Goal: Task Accomplishment & Management: Complete application form

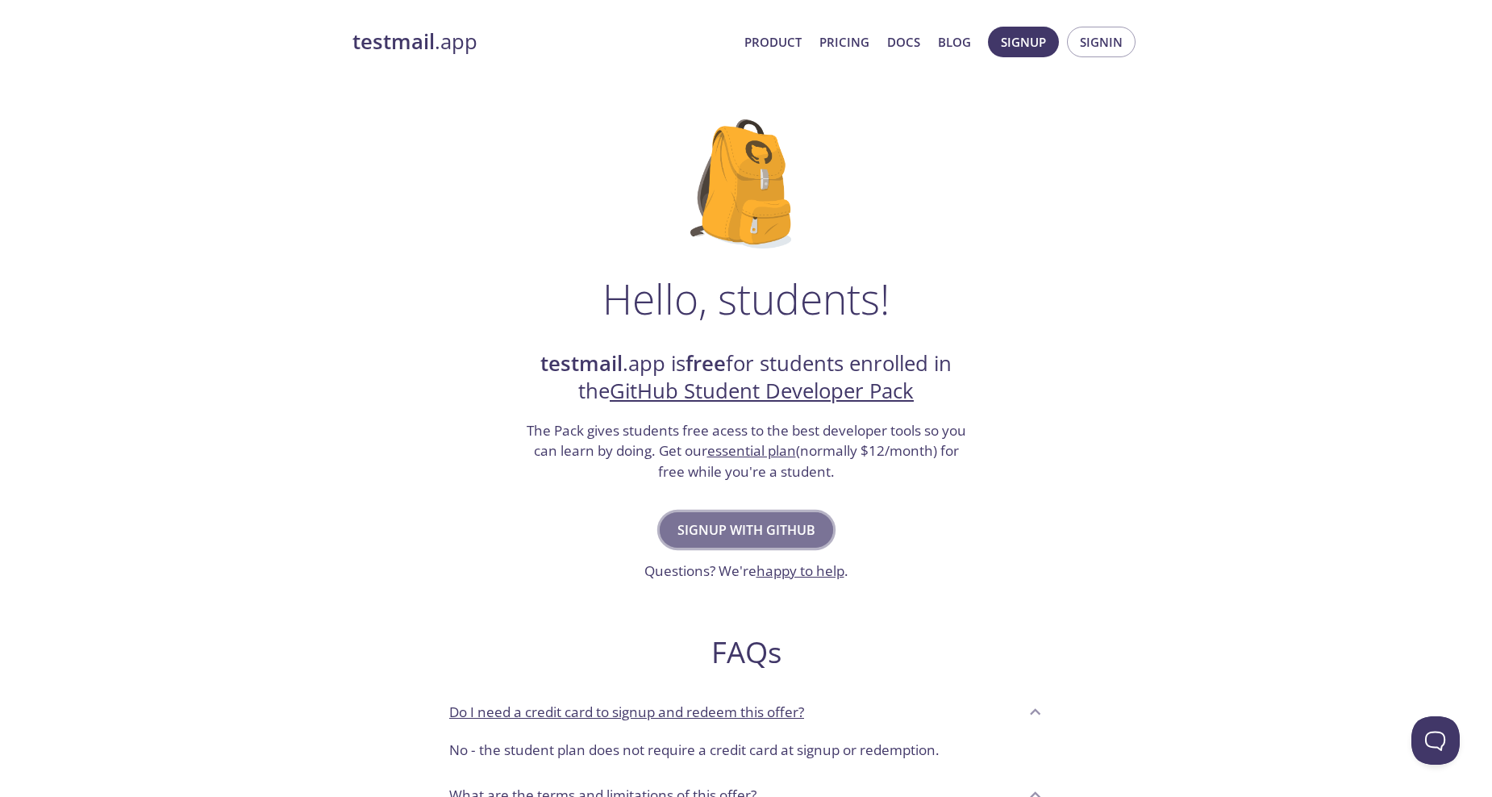
click at [793, 536] on span "Signup with GitHub" at bounding box center [747, 530] width 138 height 23
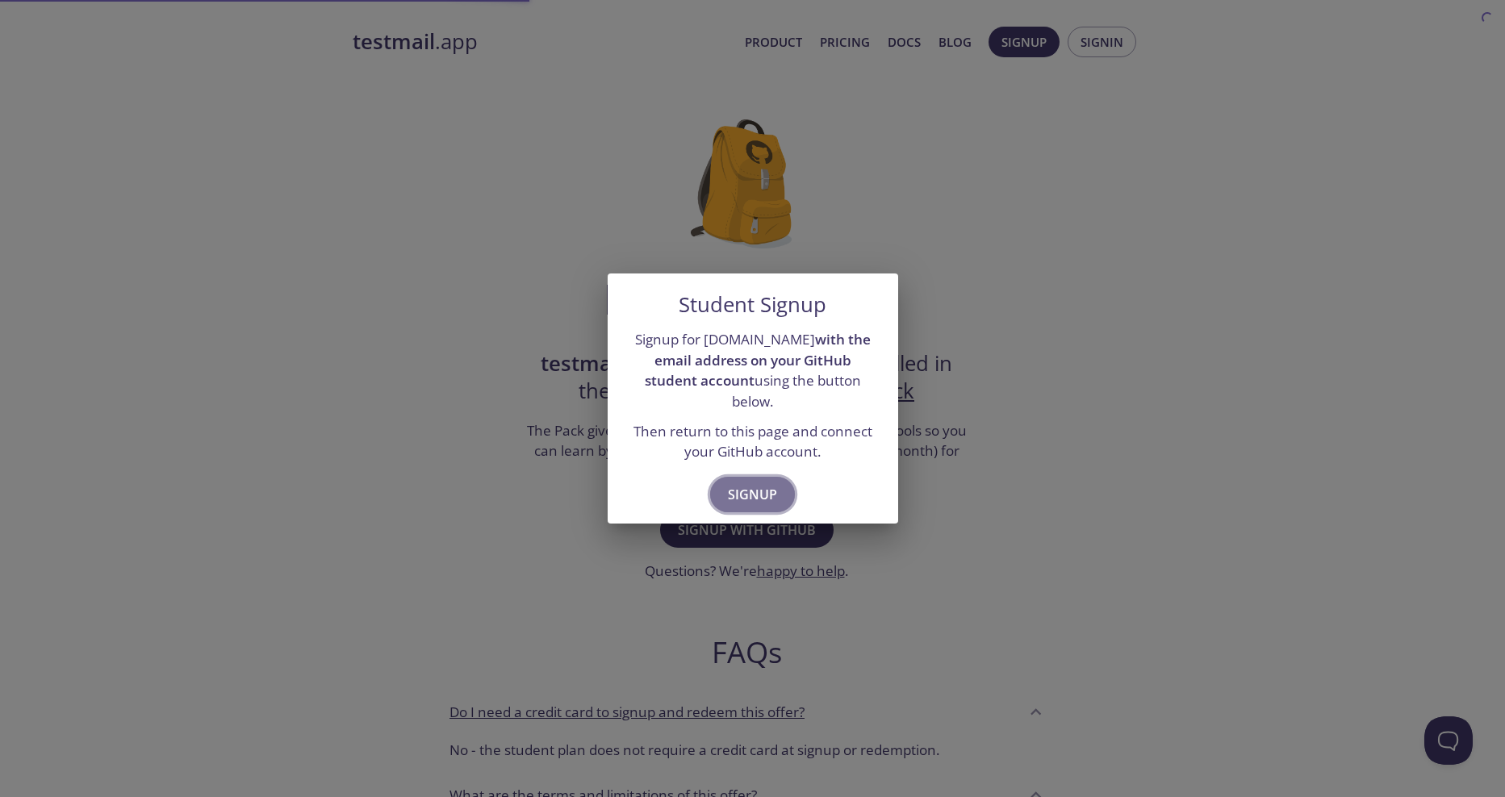
click at [758, 489] on span "Signup" at bounding box center [752, 494] width 49 height 23
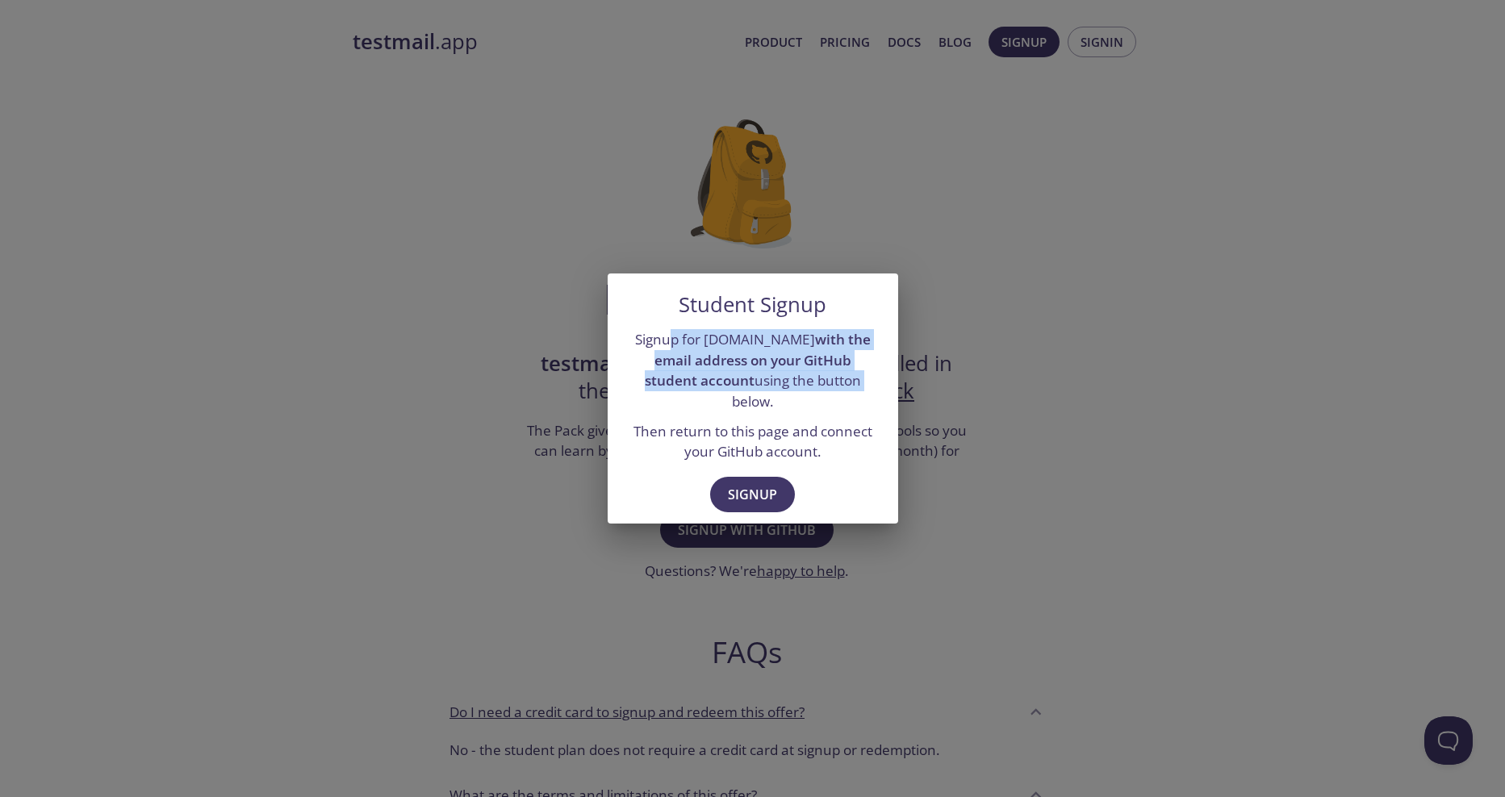
drag, startPoint x: 662, startPoint y: 350, endPoint x: 808, endPoint y: 402, distance: 155.6
click at [808, 402] on p "Signup for [DOMAIN_NAME] with the email address on your GitHub student account …" at bounding box center [753, 370] width 252 height 83
drag, startPoint x: 808, startPoint y: 402, endPoint x: 756, endPoint y: 483, distance: 96.9
click at [756, 483] on span "Signup" at bounding box center [752, 494] width 49 height 23
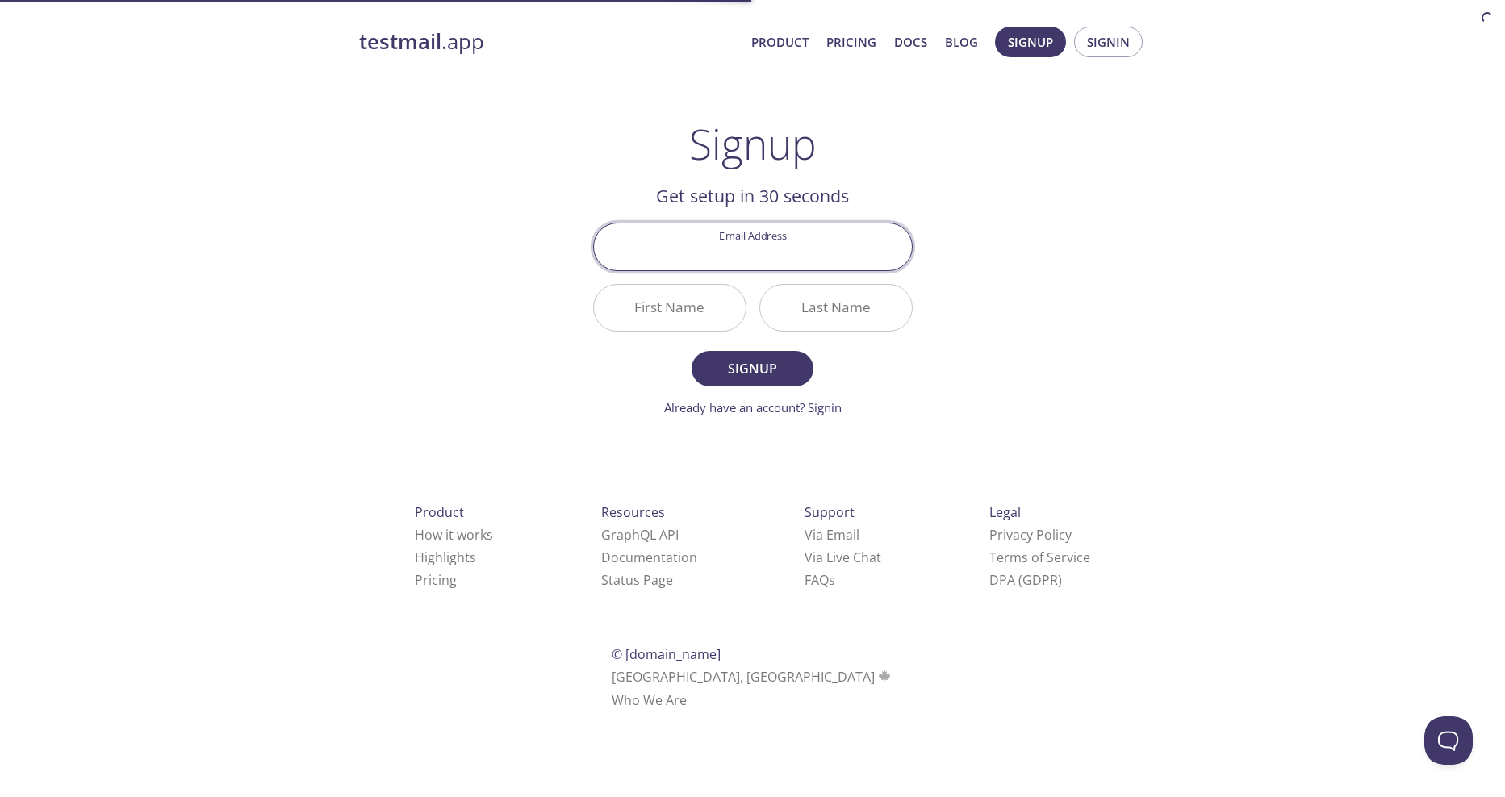
click at [748, 253] on input "Email Address" at bounding box center [753, 246] width 318 height 46
type input "[EMAIL_ADDRESS][DOMAIN_NAME]"
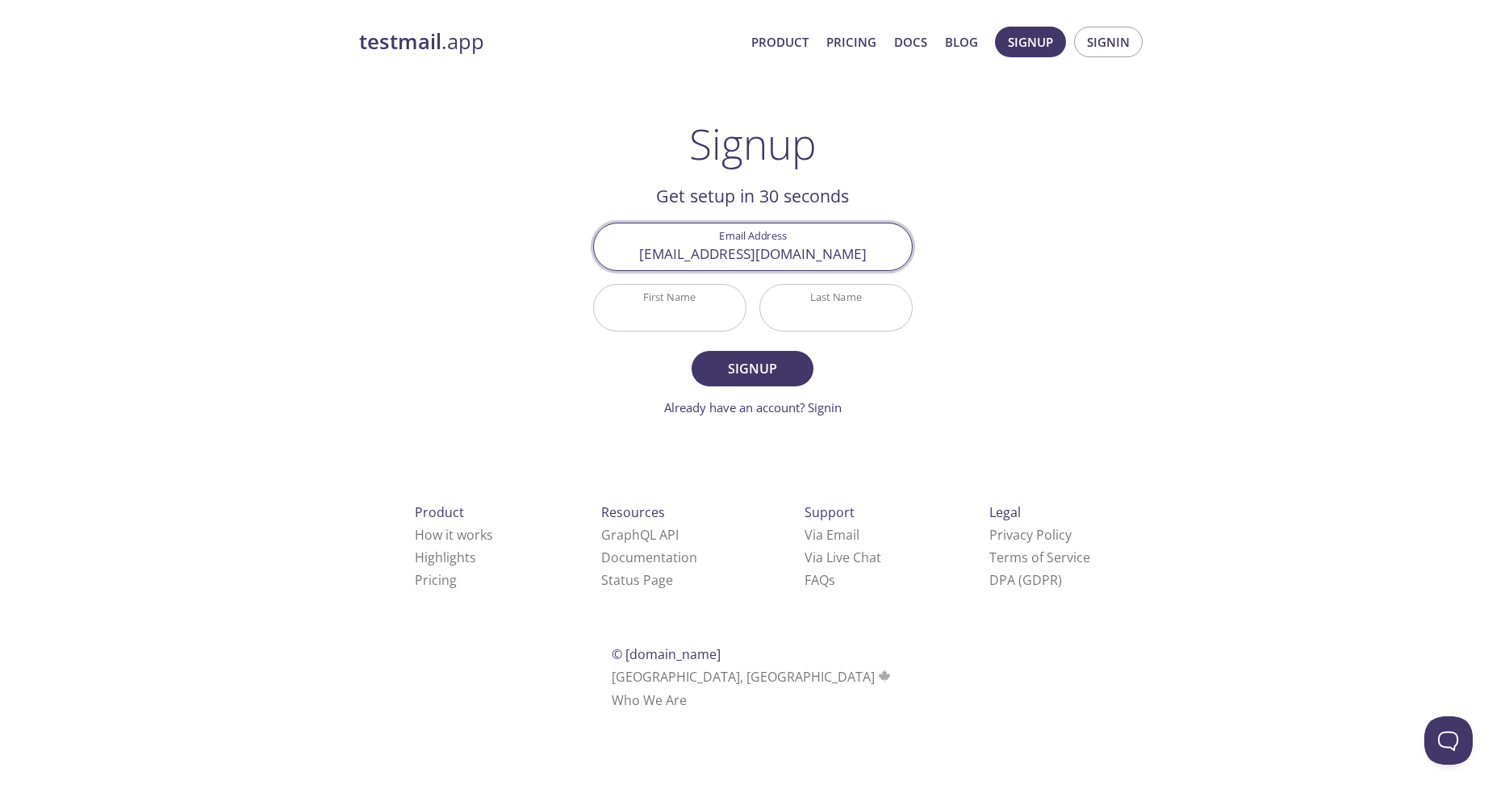
type input "[PERSON_NAME] [PERSON_NAME]"
type input "Mayuga"
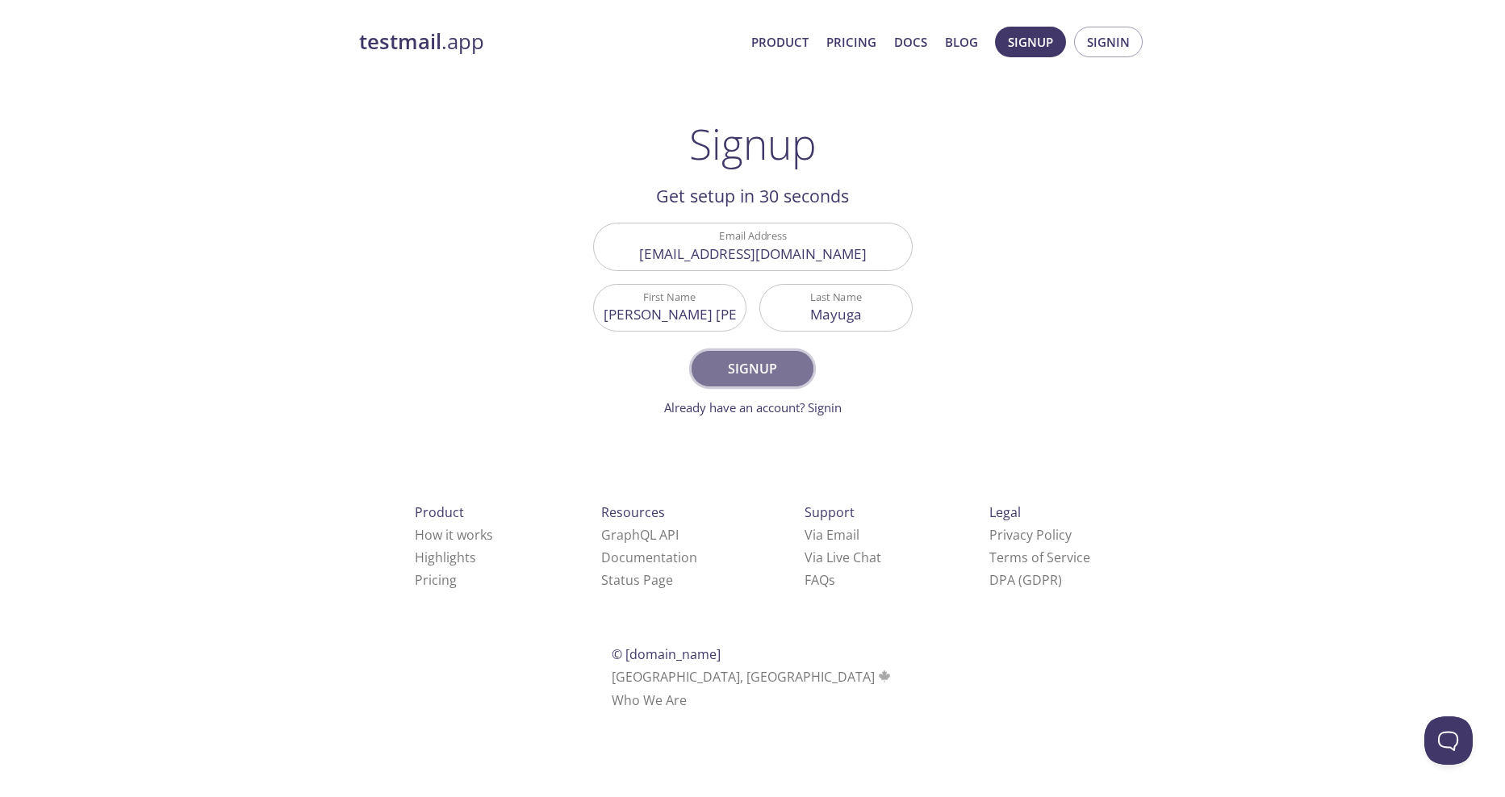
click at [777, 361] on span "Signup" at bounding box center [752, 368] width 86 height 23
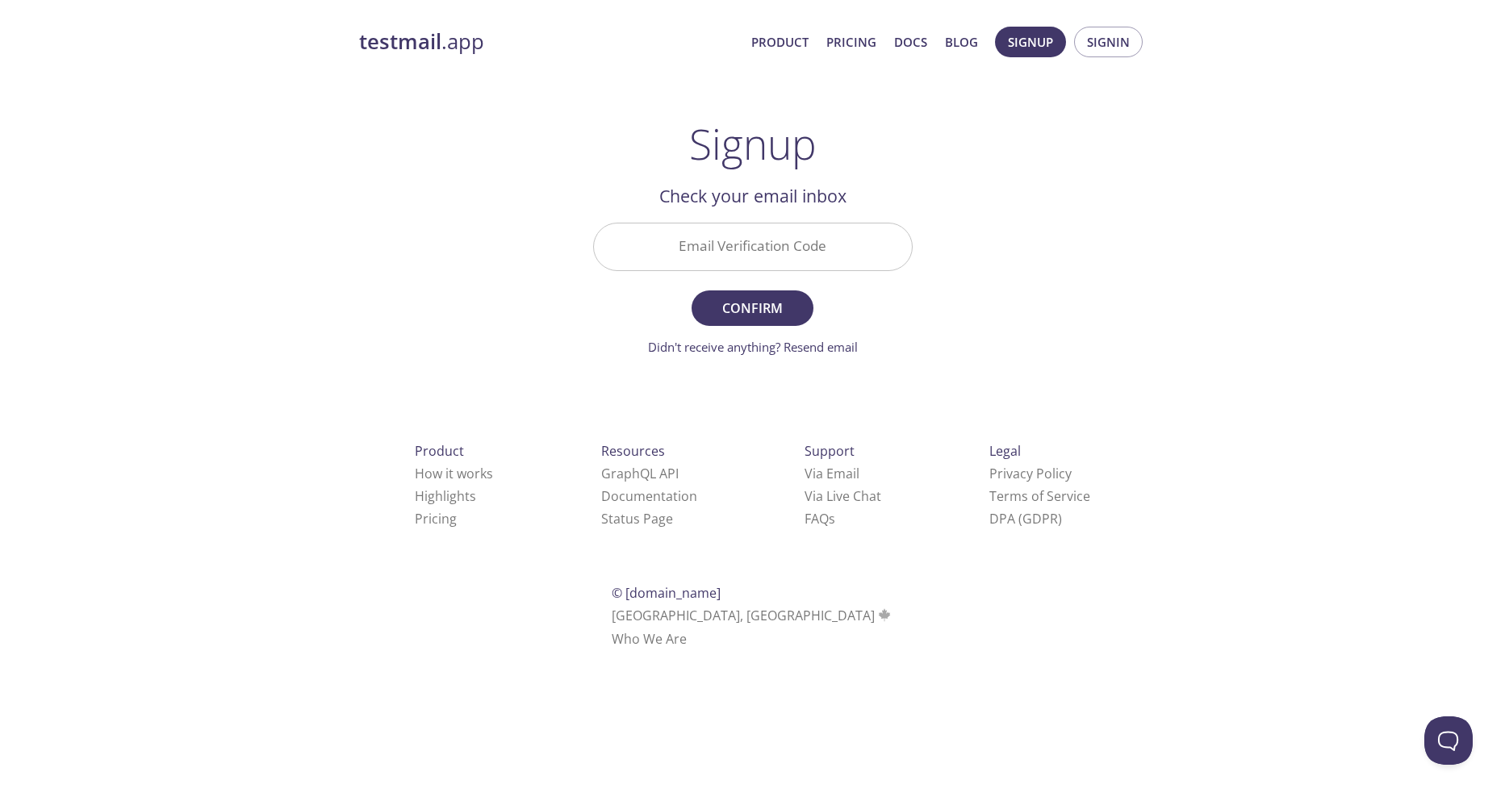
click at [741, 234] on input "Email Verification Code" at bounding box center [753, 246] width 318 height 46
paste input "B377V58"
type input "B377V58"
click at [782, 312] on span "Confirm" at bounding box center [752, 308] width 86 height 23
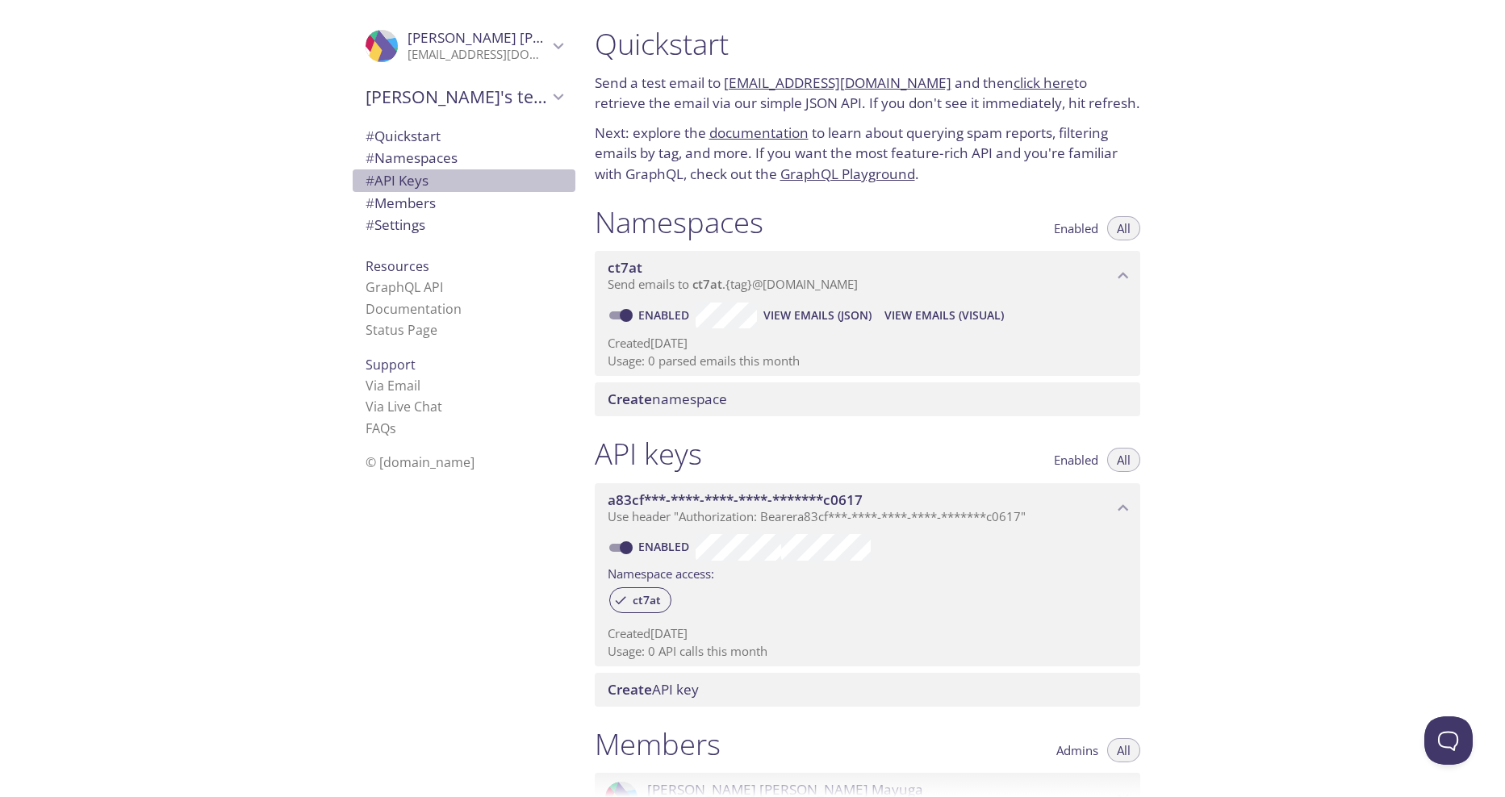
click at [383, 181] on span "# API Keys" at bounding box center [396, 180] width 63 height 19
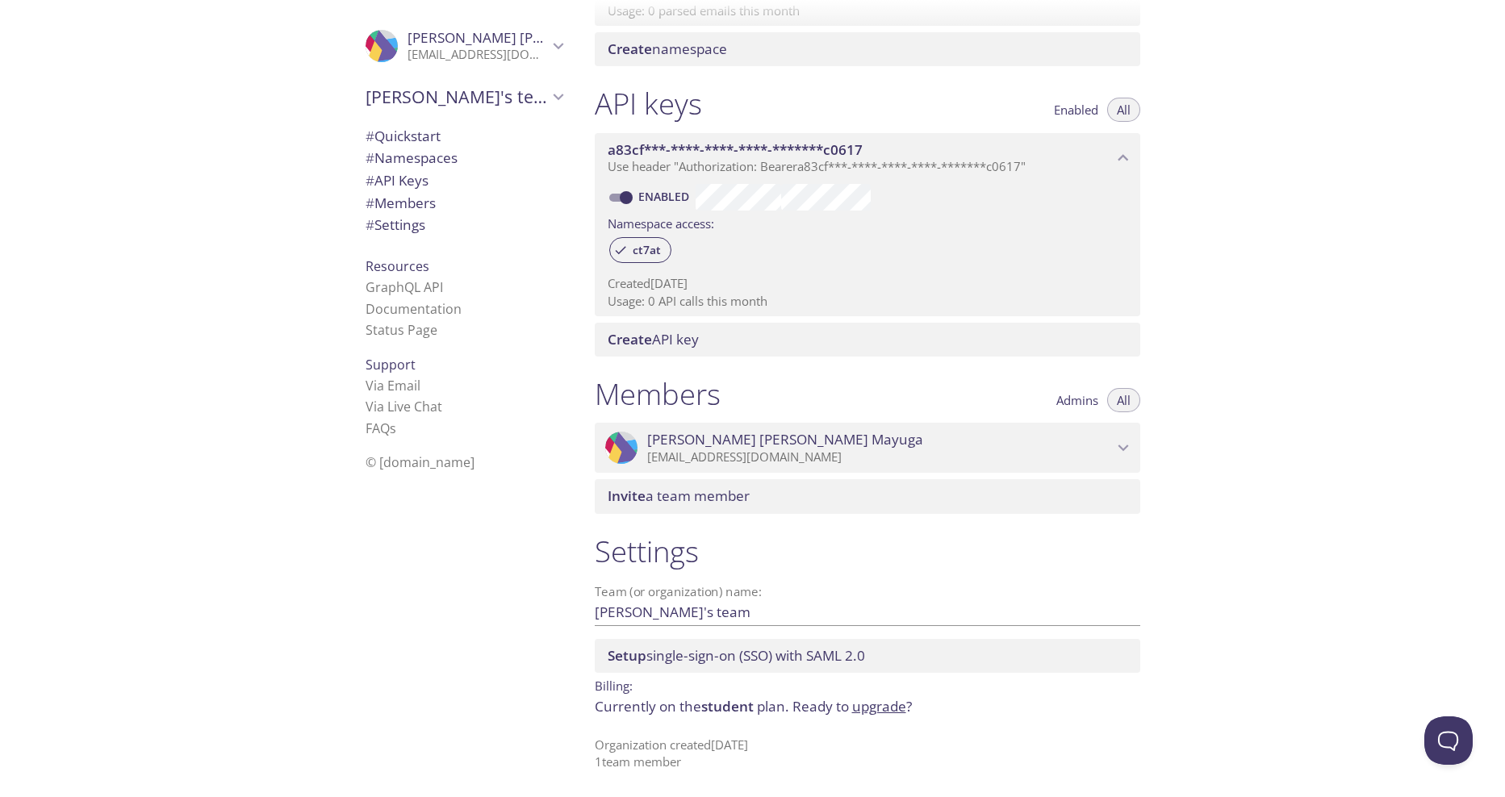
click at [623, 336] on span "Create" at bounding box center [629, 339] width 44 height 19
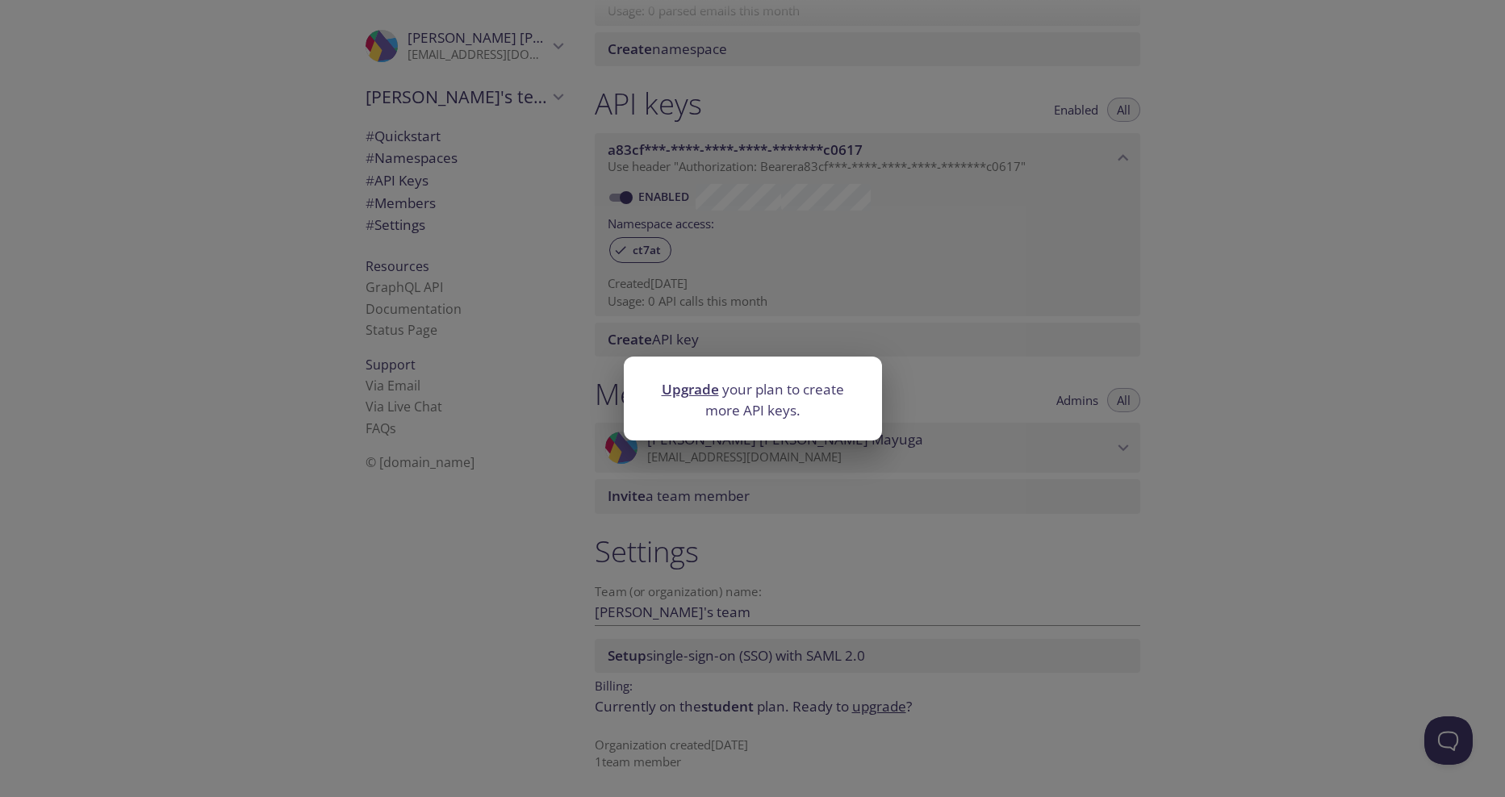
click at [1229, 414] on div "Upgrade your plan to create more API keys." at bounding box center [752, 398] width 1505 height 797
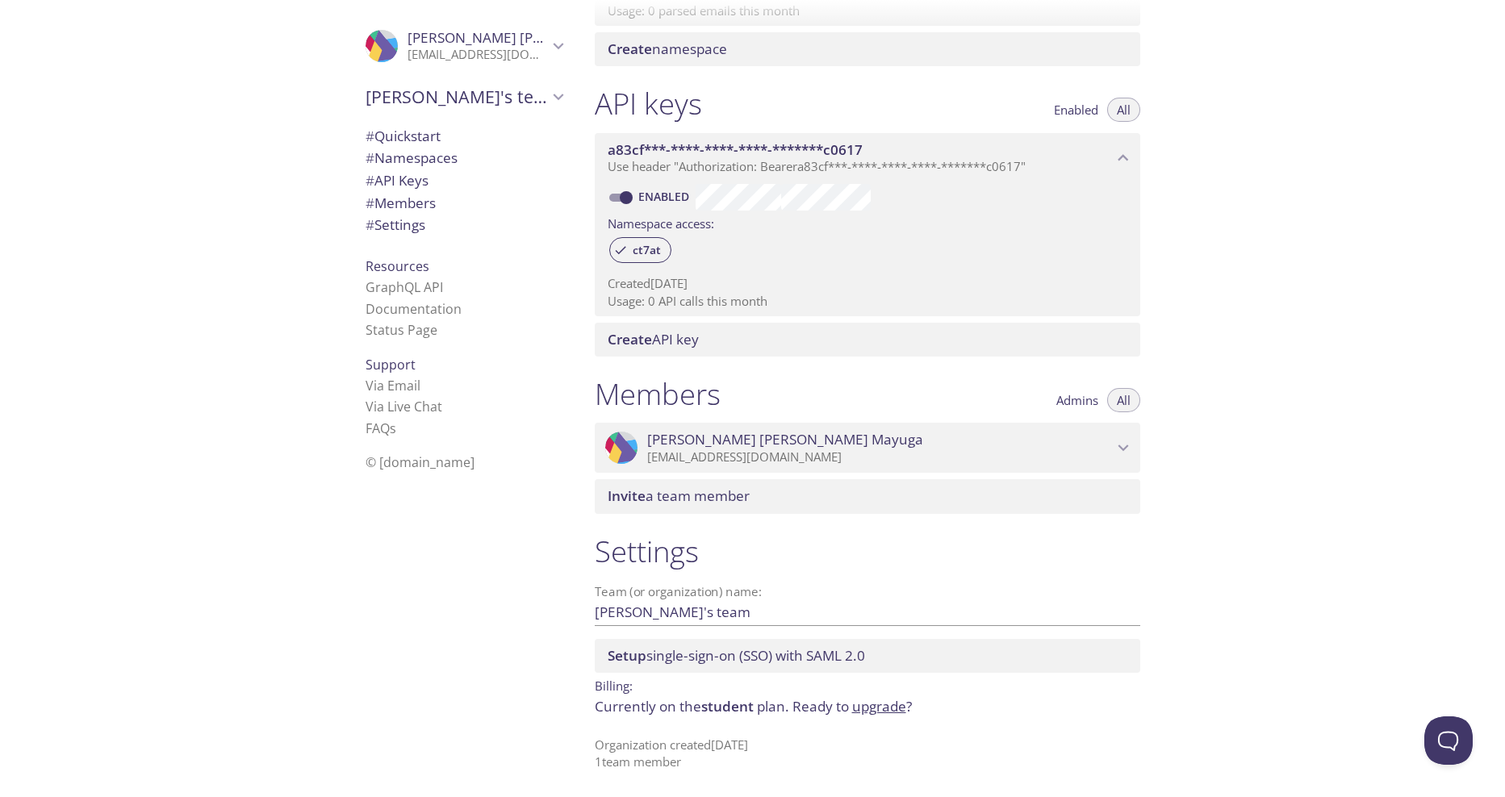
scroll to position [108, 0]
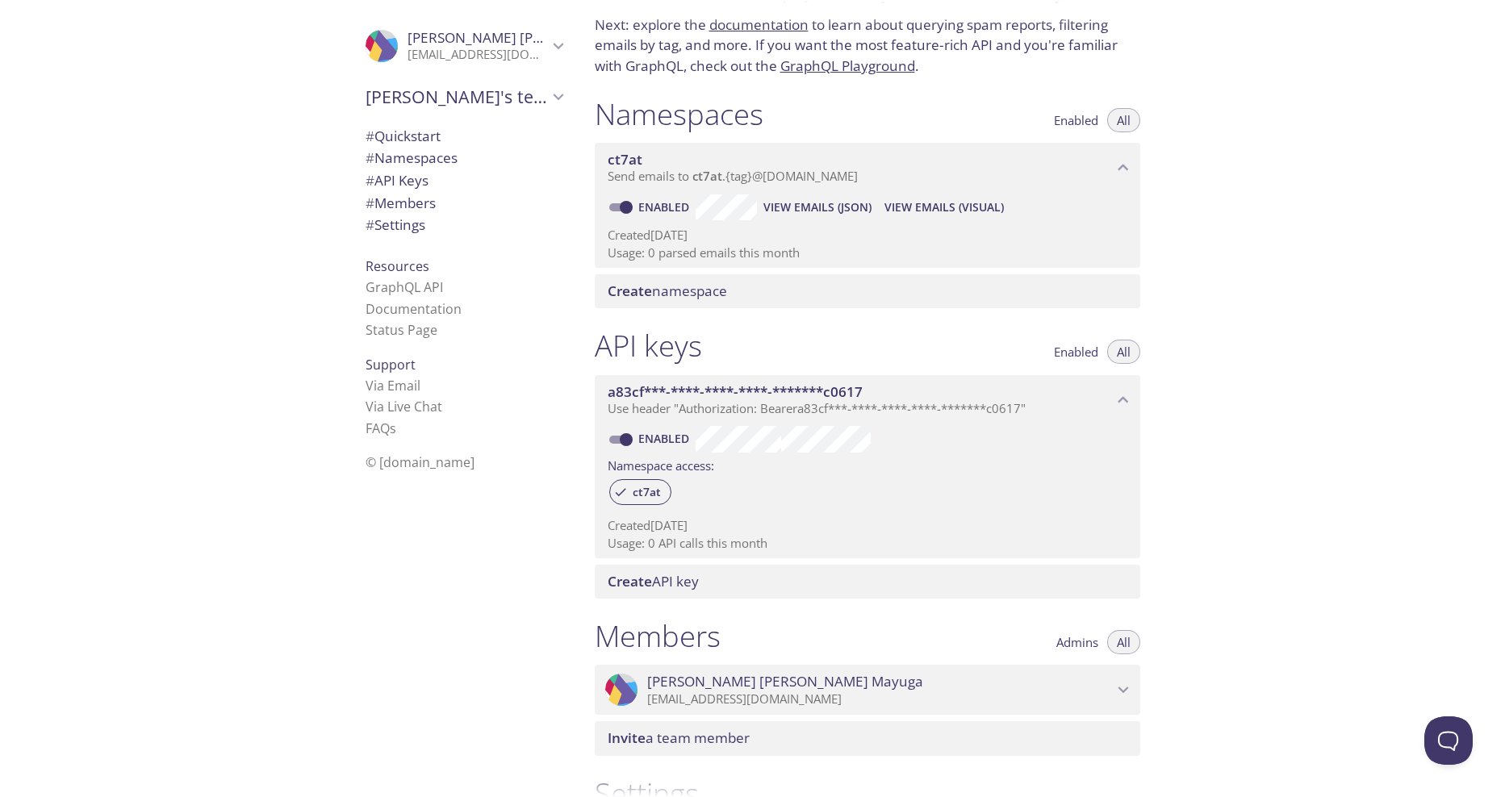
click at [642, 295] on span "Create" at bounding box center [629, 291] width 44 height 19
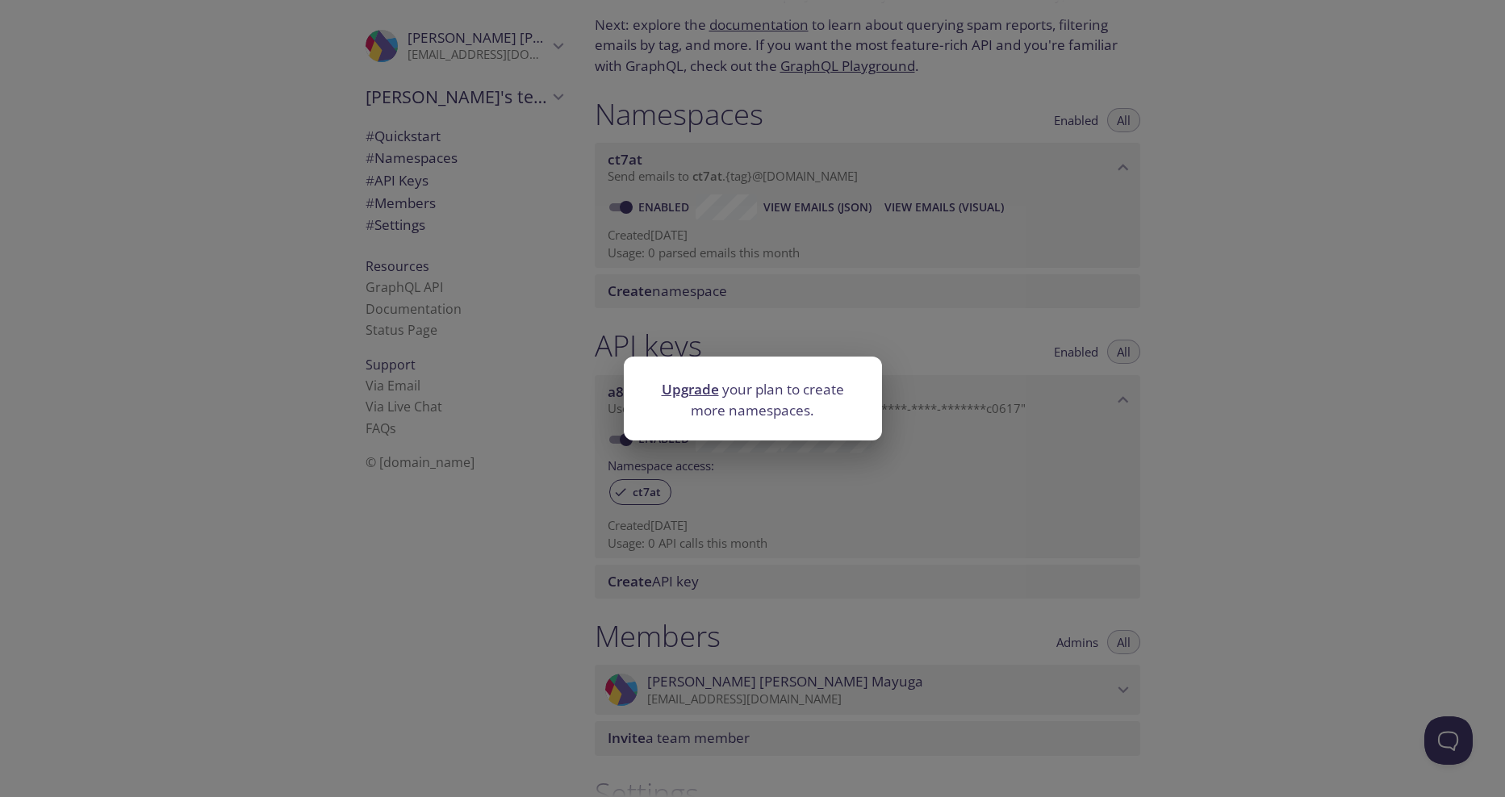
click at [1092, 431] on div "Upgrade your plan to create more namespaces." at bounding box center [752, 398] width 1505 height 797
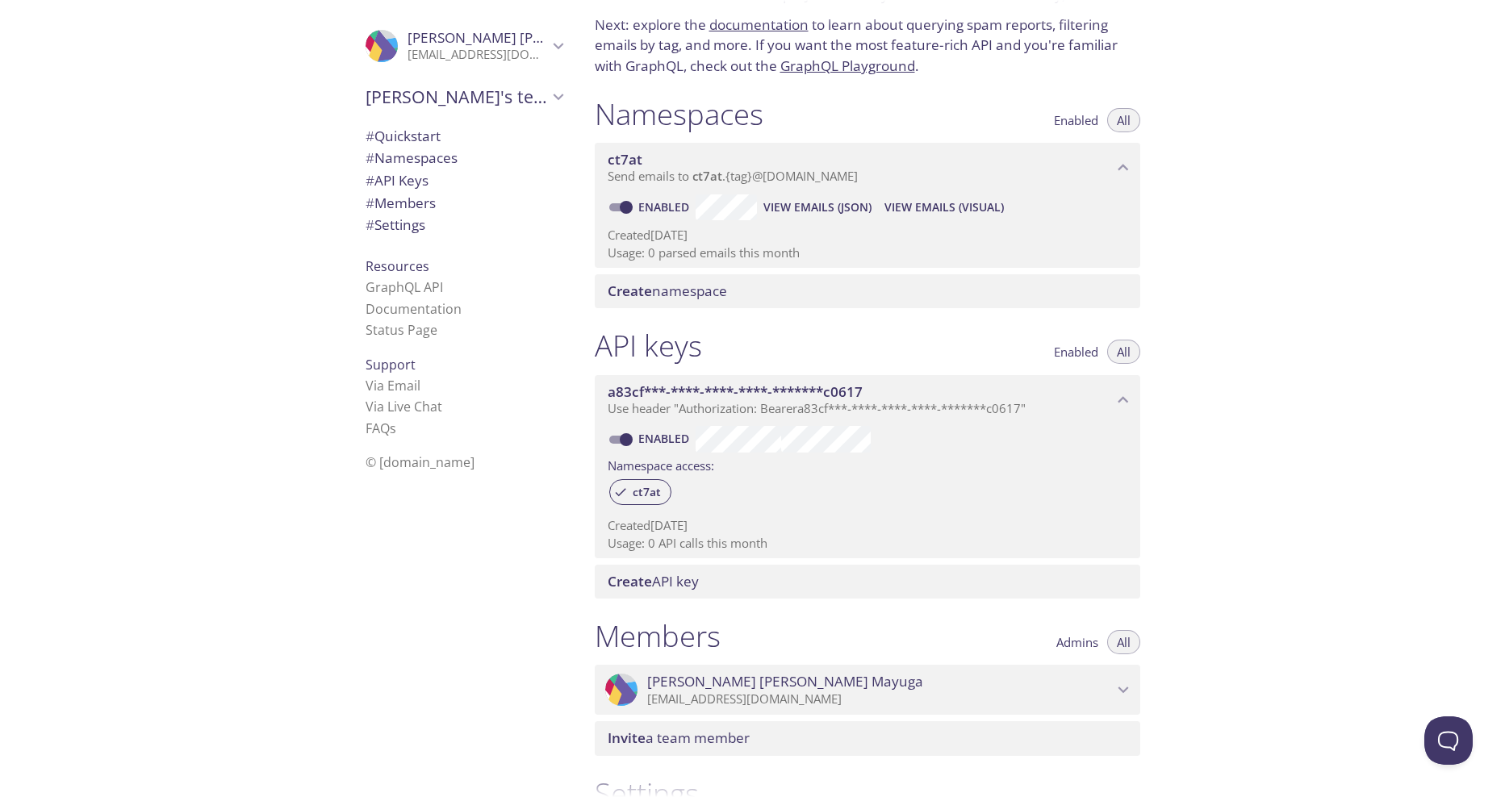
scroll to position [0, 0]
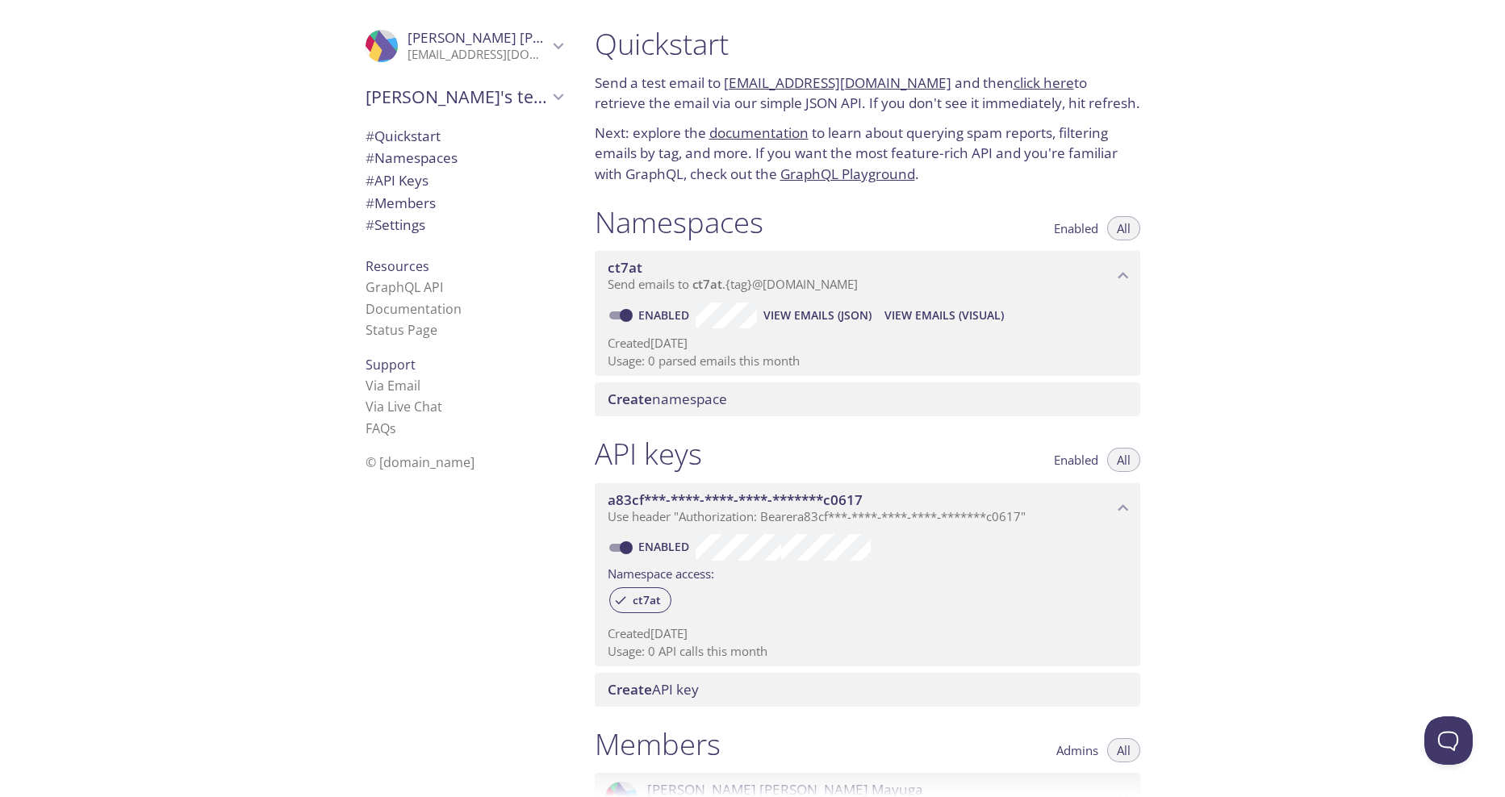
click at [1127, 267] on icon "ct7at namespace" at bounding box center [1122, 275] width 21 height 21
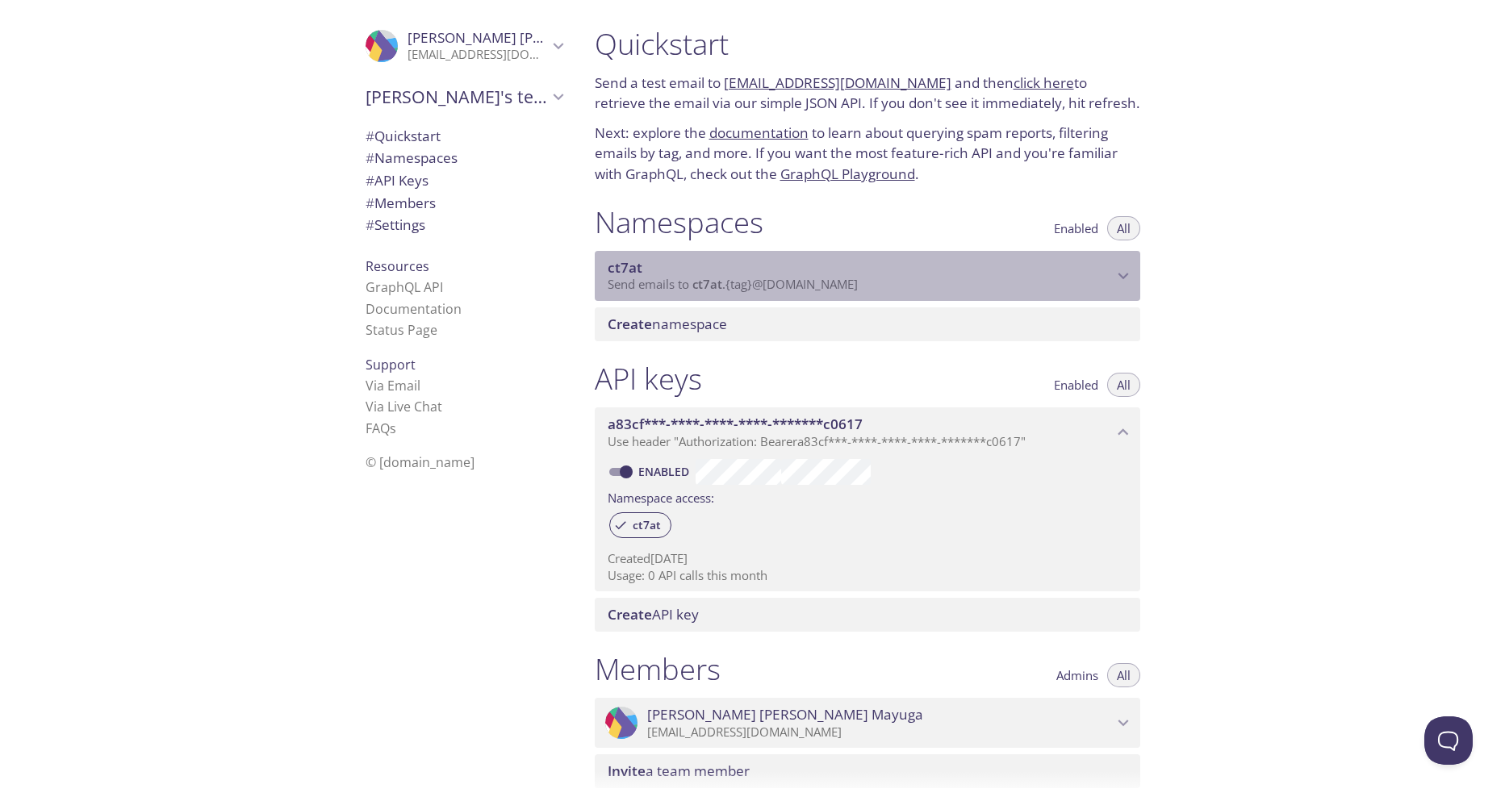
click at [1127, 267] on icon "ct7at namespace" at bounding box center [1122, 275] width 21 height 21
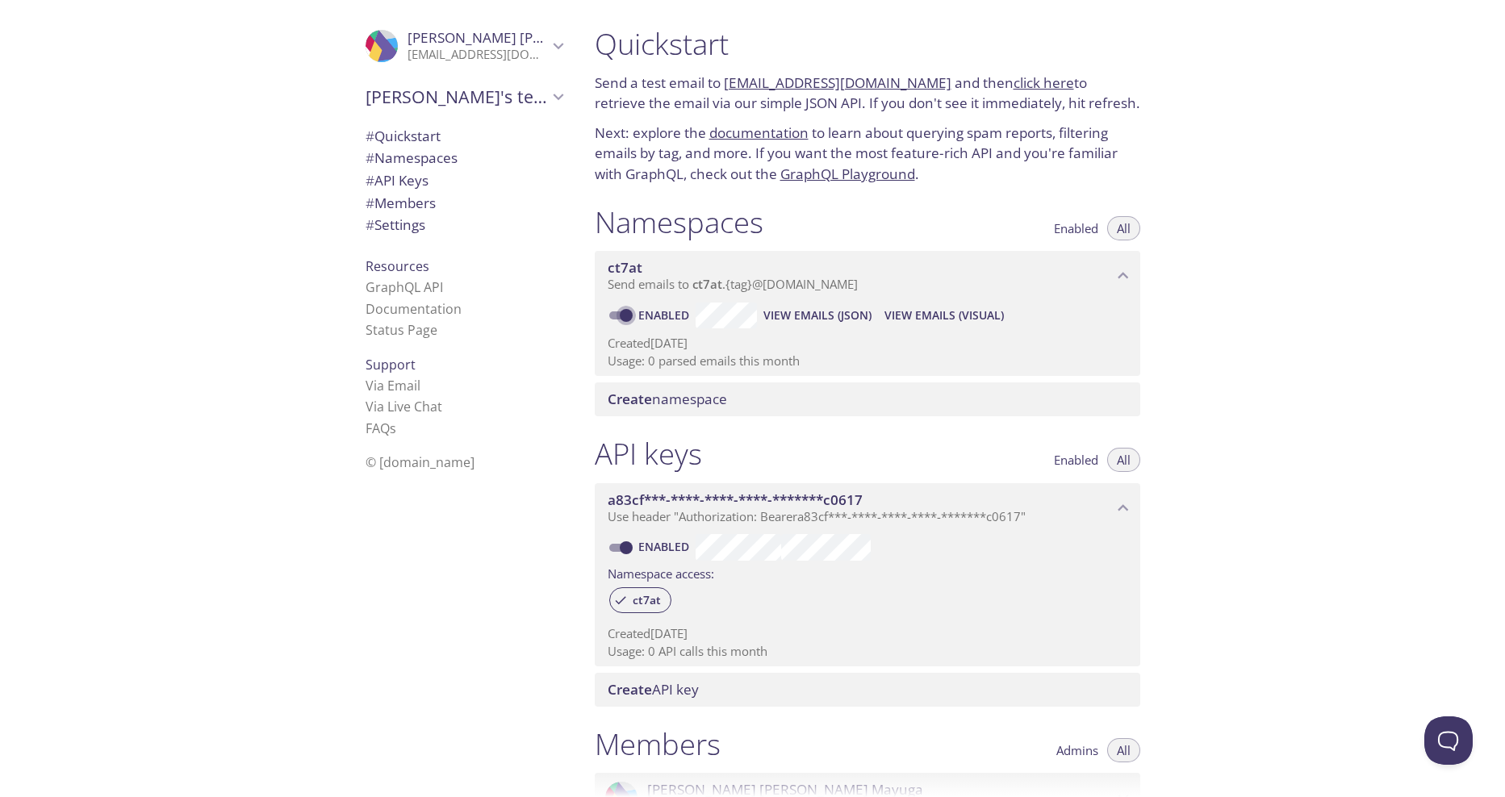
click at [627, 324] on input "Enabled" at bounding box center [626, 315] width 58 height 19
checkbox input "false"
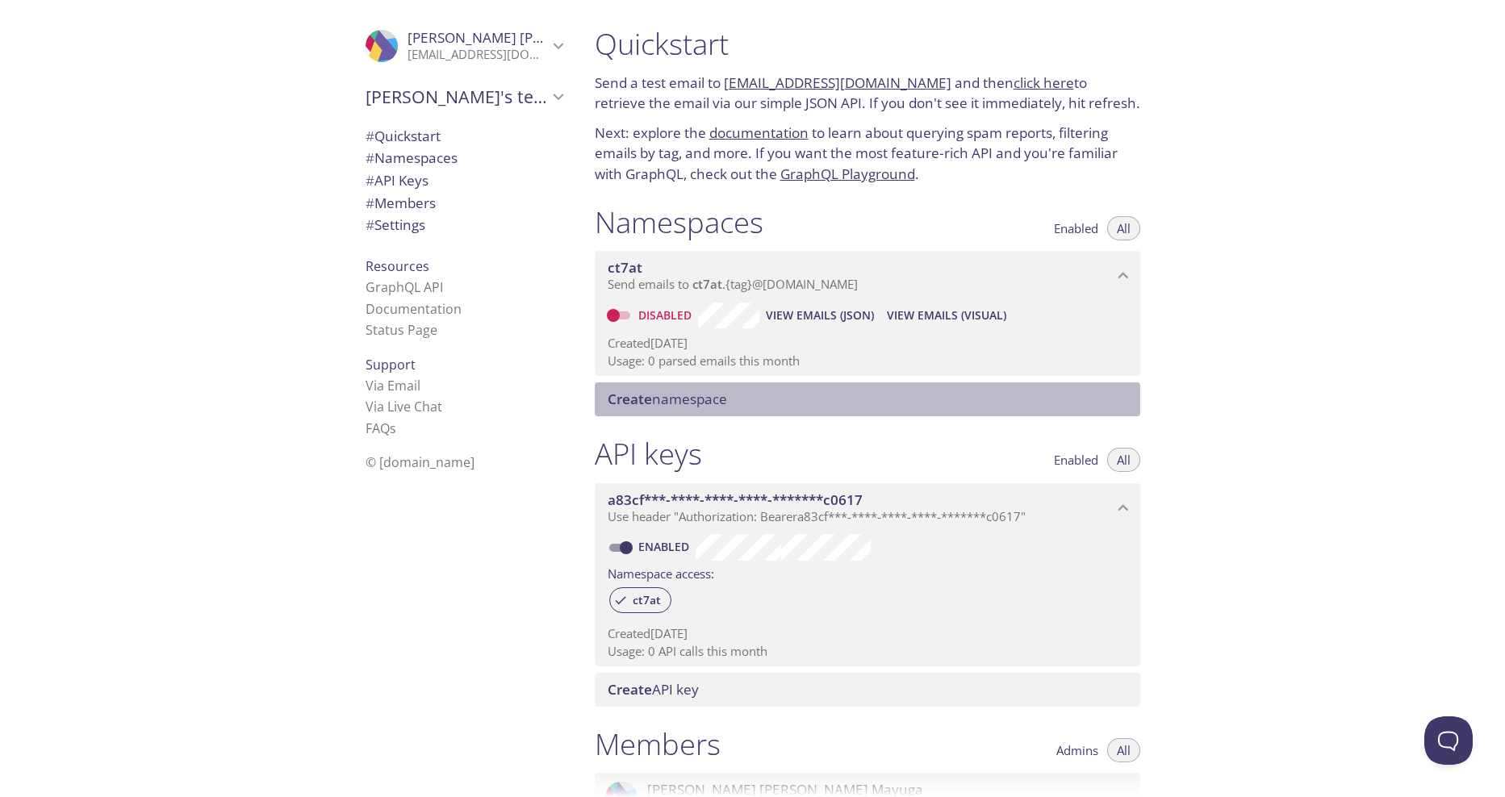
click at [682, 400] on span "Create namespace" at bounding box center [666, 399] width 119 height 19
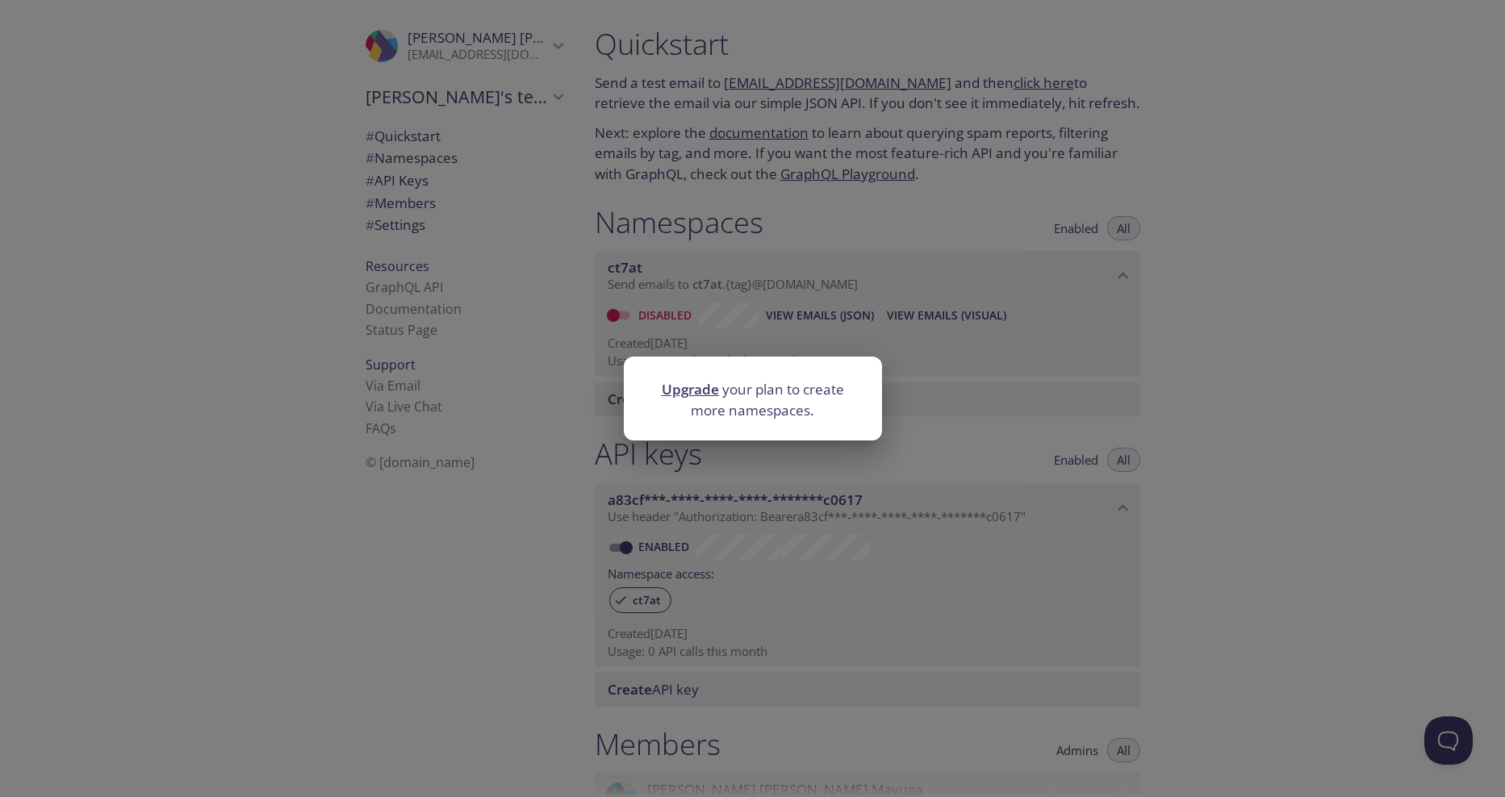
click at [687, 394] on link "Upgrade" at bounding box center [690, 389] width 57 height 19
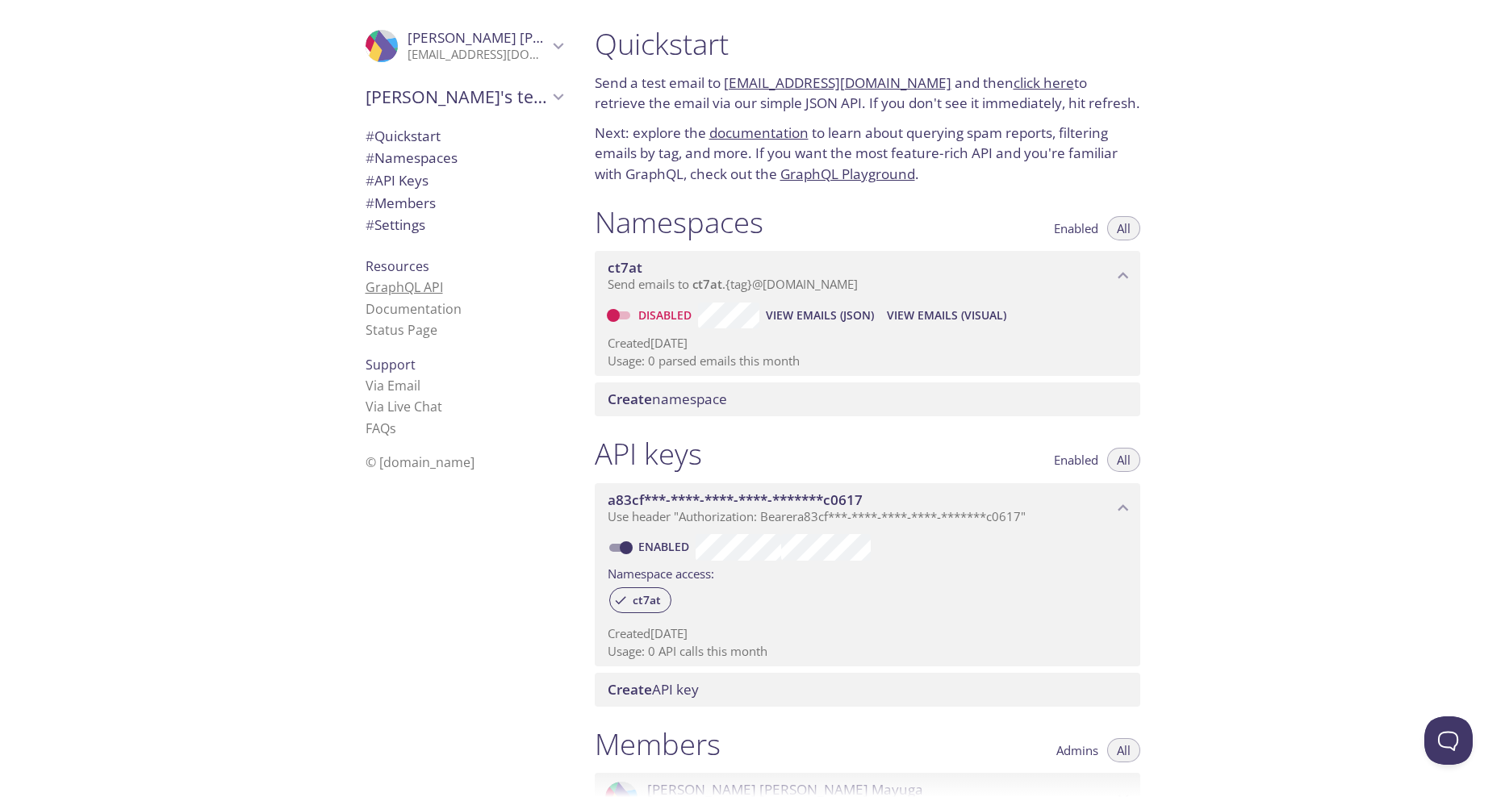
click at [410, 285] on link "GraphQL API" at bounding box center [403, 287] width 77 height 18
click at [415, 224] on span "# Settings" at bounding box center [395, 224] width 60 height 19
drag, startPoint x: 637, startPoint y: 315, endPoint x: 595, endPoint y: 311, distance: 42.1
click at [629, 315] on label "Disabled" at bounding box center [648, 316] width 99 height 26
click at [595, 311] on div "Disabled View Emails (JSON) View Emails (Visual) Created 23 Sep 2025 Usage: 0 p…" at bounding box center [867, 338] width 545 height 75
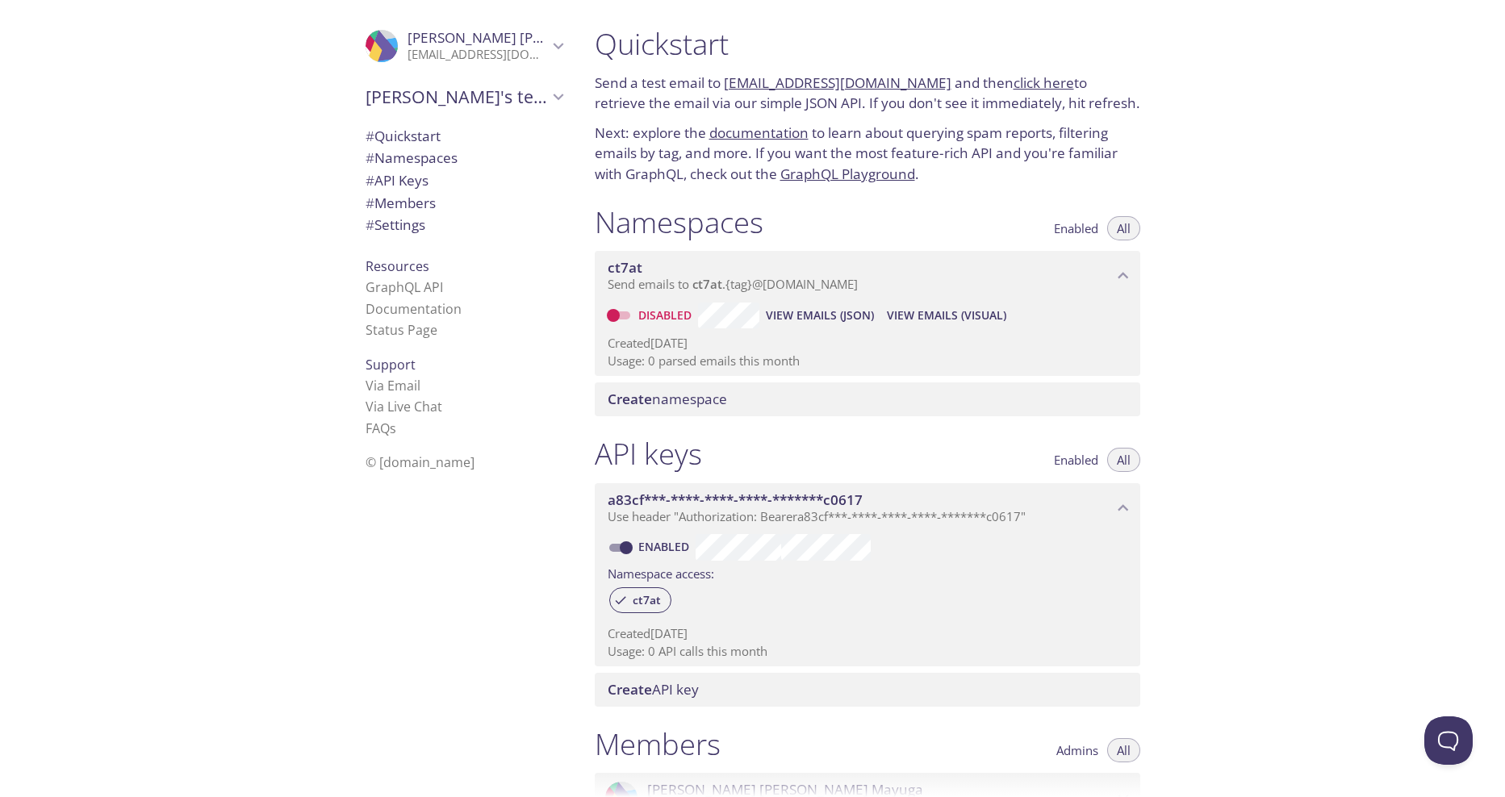
click at [618, 311] on input "Disabled" at bounding box center [613, 315] width 58 height 19
checkbox input "true"
click at [761, 404] on span "Create namespace" at bounding box center [870, 399] width 526 height 18
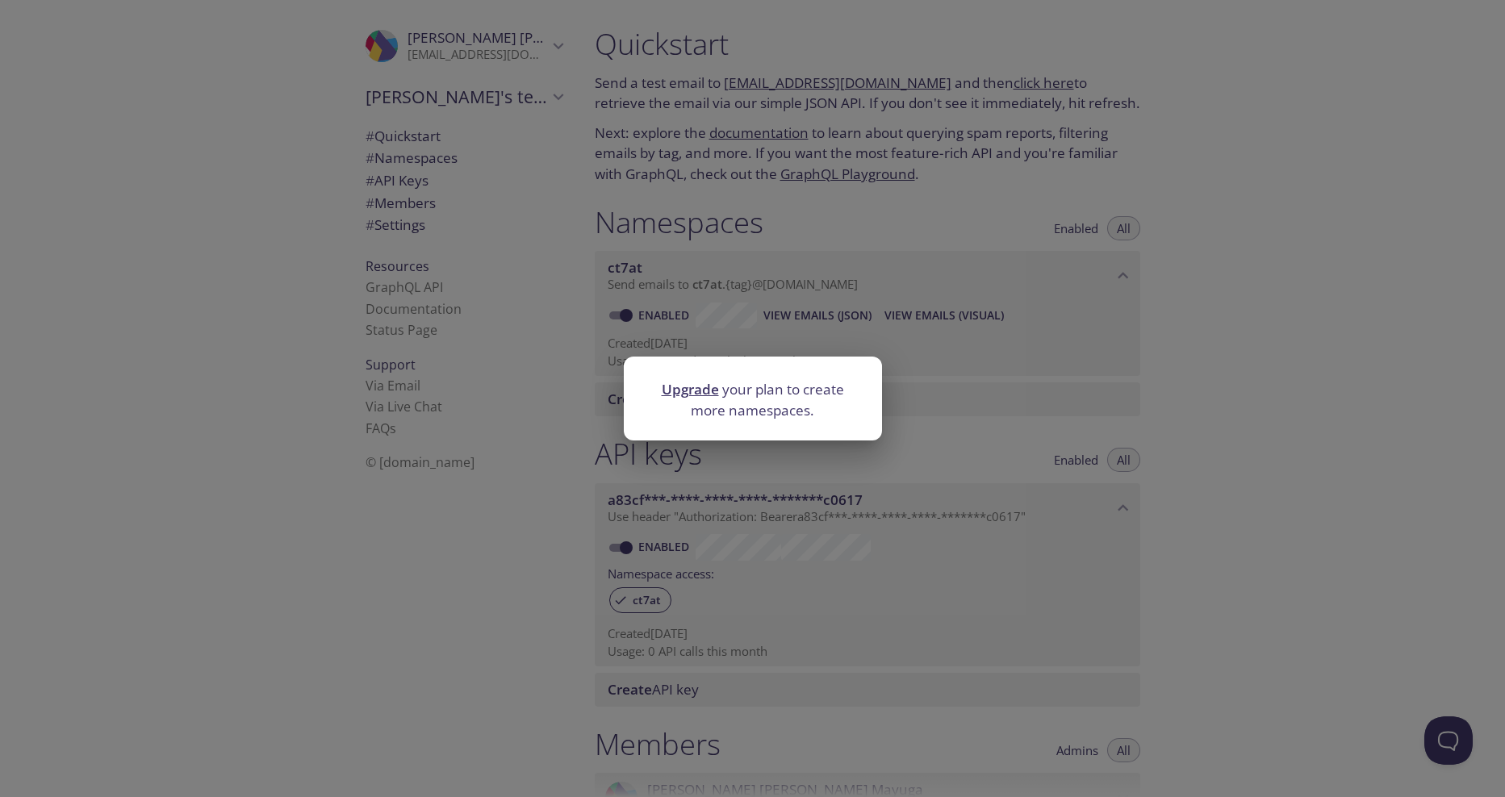
click at [1118, 396] on div "Upgrade your plan to create more namespaces." at bounding box center [752, 398] width 1505 height 797
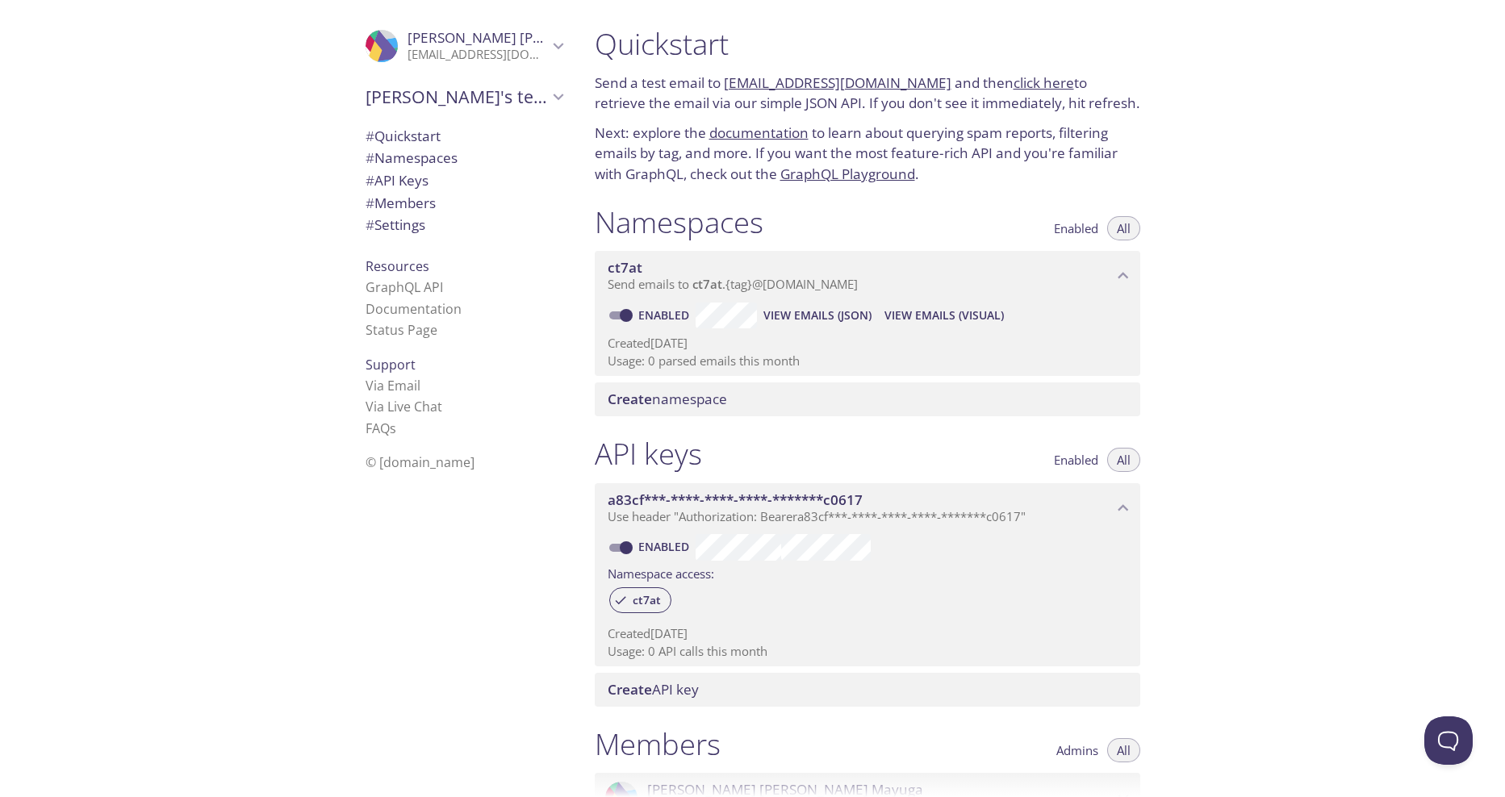
drag, startPoint x: 804, startPoint y: 278, endPoint x: 1184, endPoint y: 270, distance: 380.0
click at [1184, 270] on div "Quickstart Send a test email to ct7at.test@inbox.testmail.app and then click he…" at bounding box center [1044, 398] width 924 height 797
click at [1135, 269] on div "ct7at Send emails to ct7at . {tag} @inbox.testmail.app" at bounding box center [867, 276] width 545 height 50
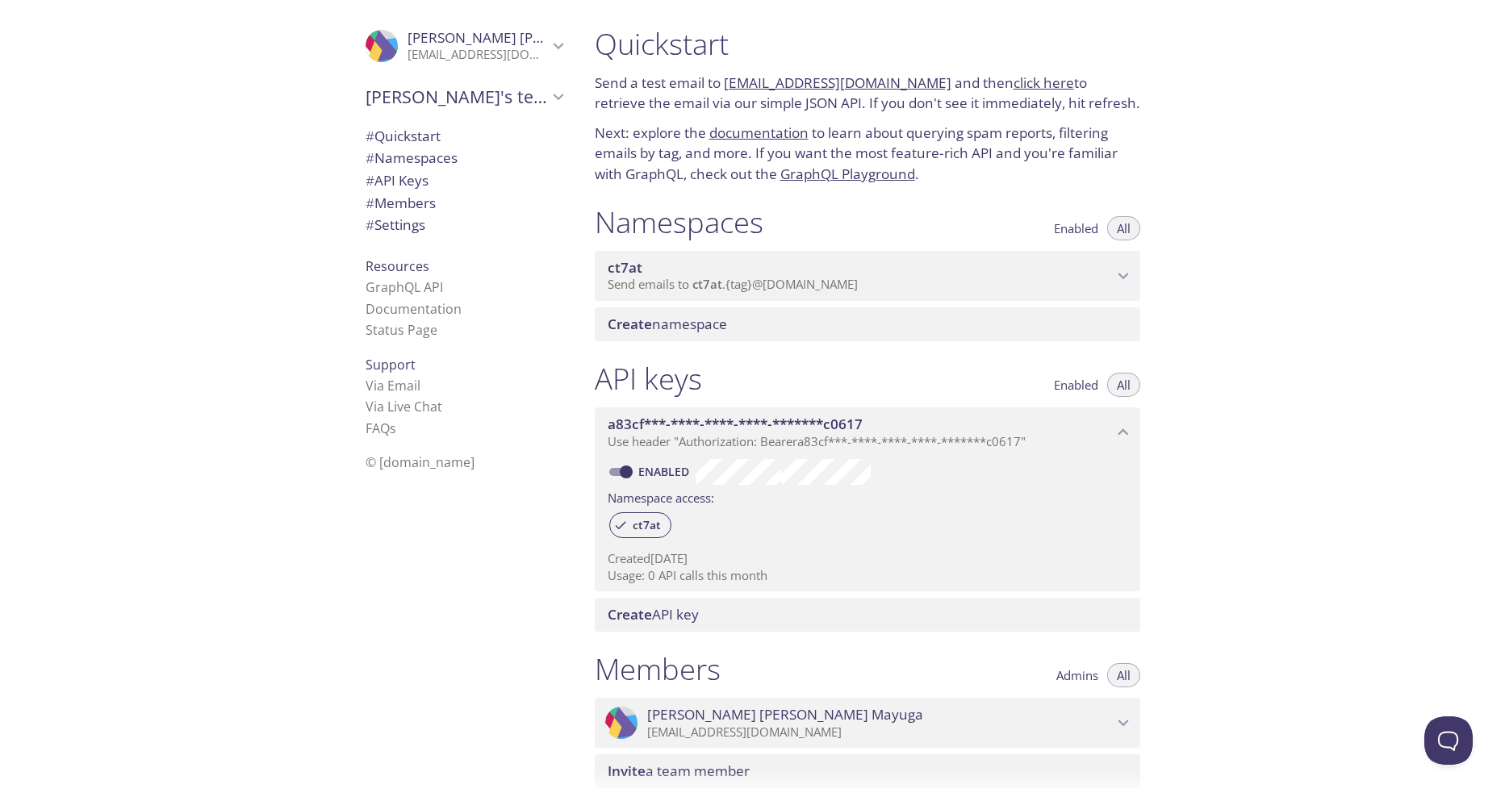
click at [1129, 271] on icon "ct7at namespace" at bounding box center [1122, 275] width 21 height 21
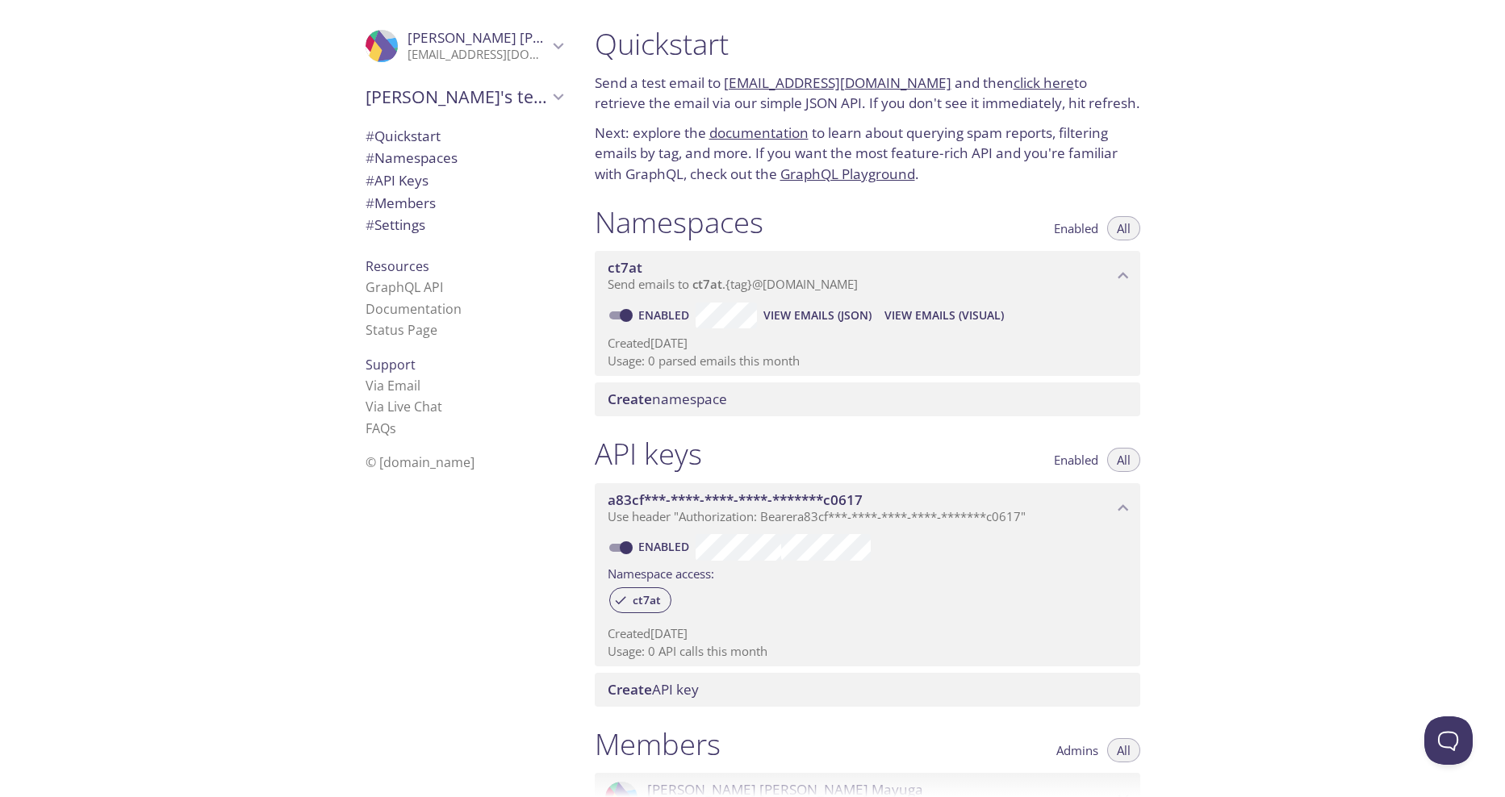
drag, startPoint x: 1096, startPoint y: 74, endPoint x: 1113, endPoint y: 106, distance: 36.8
click at [1113, 106] on p "Send a test email to ct7at.test@inbox.testmail.app and then click here to retri…" at bounding box center [867, 93] width 545 height 41
drag, startPoint x: 1113, startPoint y: 106, endPoint x: 1077, endPoint y: 149, distance: 56.1
click at [1077, 149] on p "Next: explore the documentation to learn about querying spam reports, filtering…" at bounding box center [867, 154] width 545 height 62
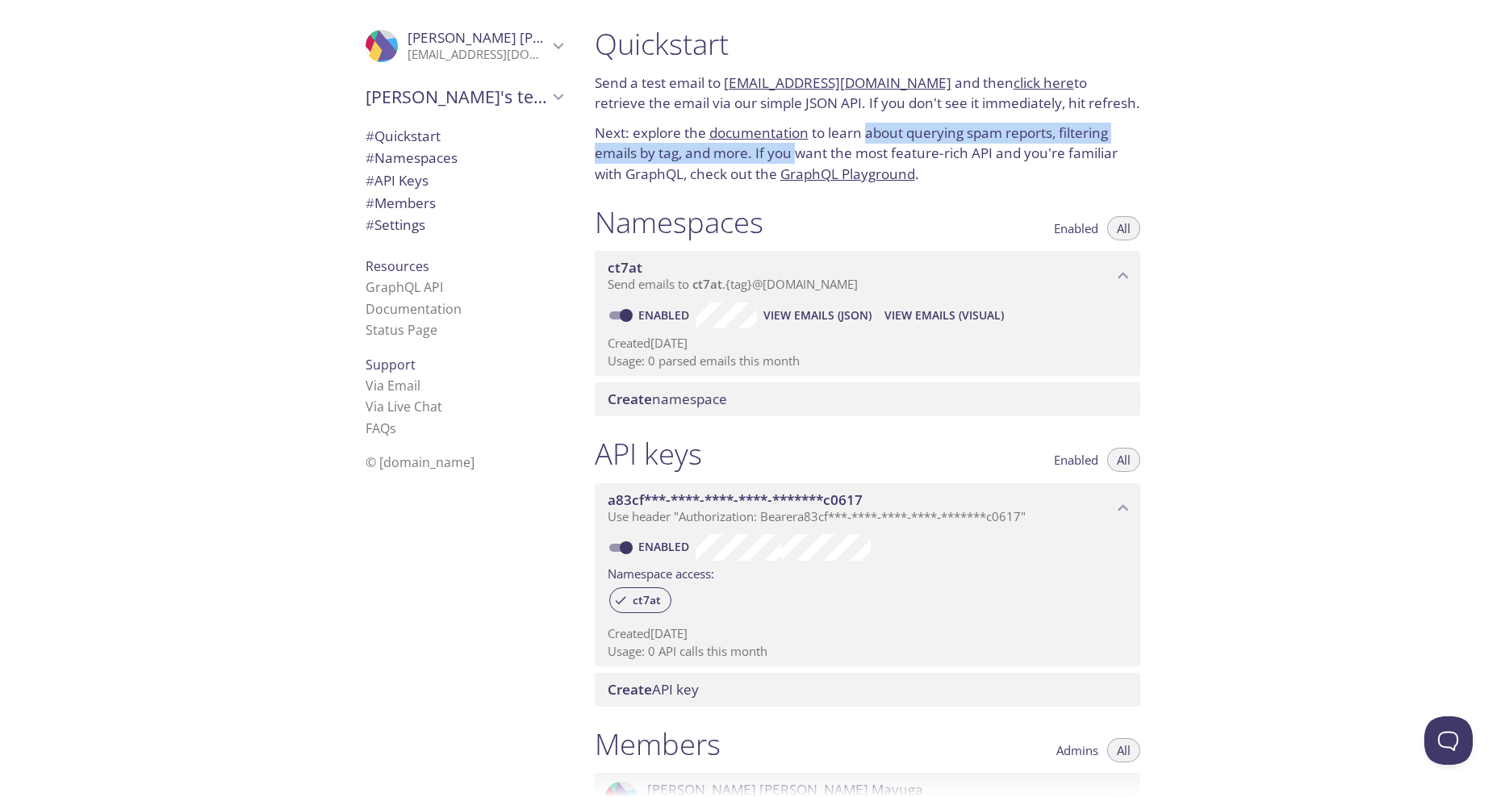
drag, startPoint x: 865, startPoint y: 131, endPoint x: 794, endPoint y: 155, distance: 75.0
click at [794, 155] on p "Next: explore the documentation to learn about querying spam reports, filtering…" at bounding box center [867, 154] width 545 height 62
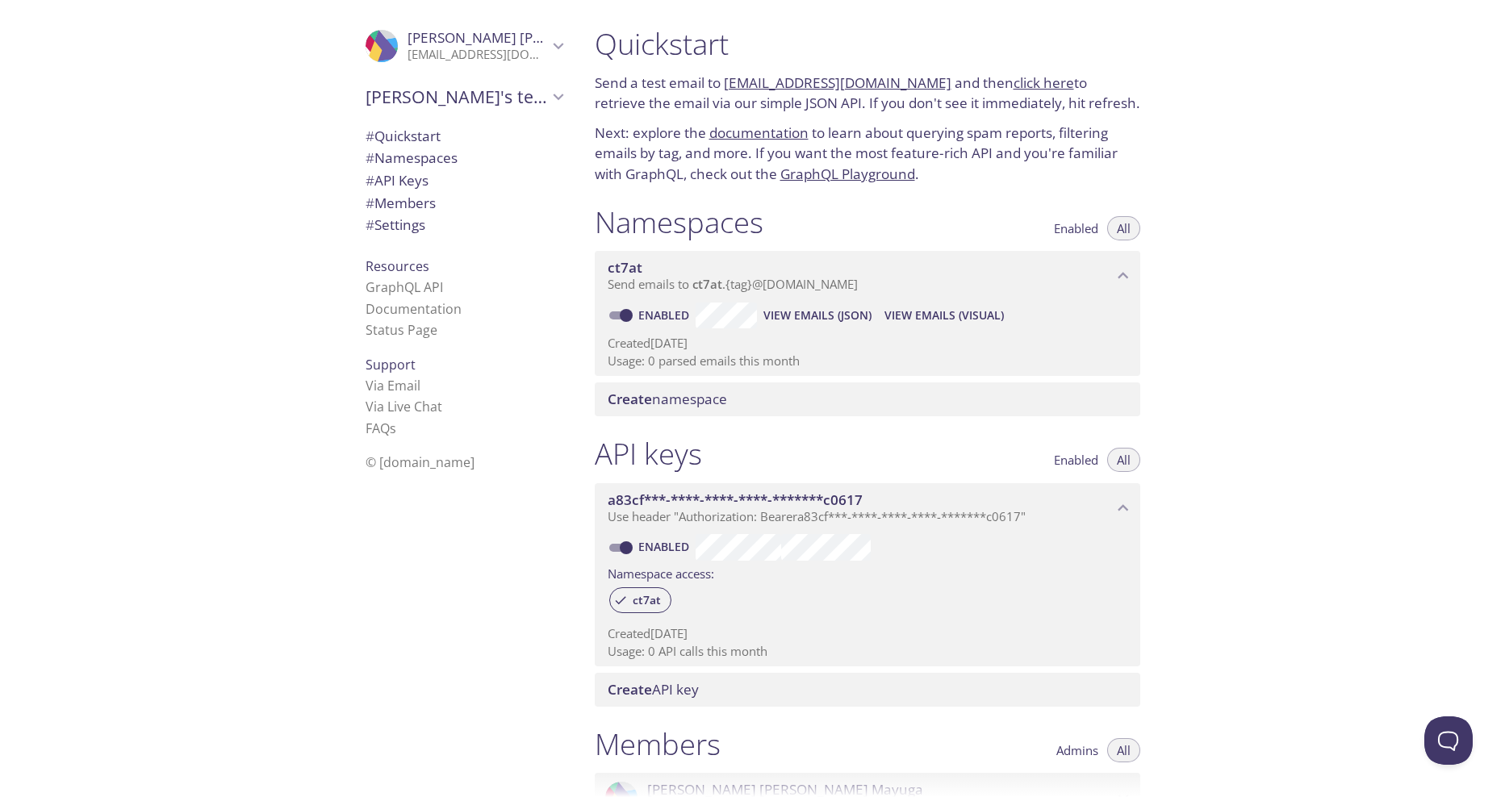
click at [1327, 295] on div "Quickstart Send a test email to ct7at.test@inbox.testmail.app and then click he…" at bounding box center [1044, 398] width 924 height 797
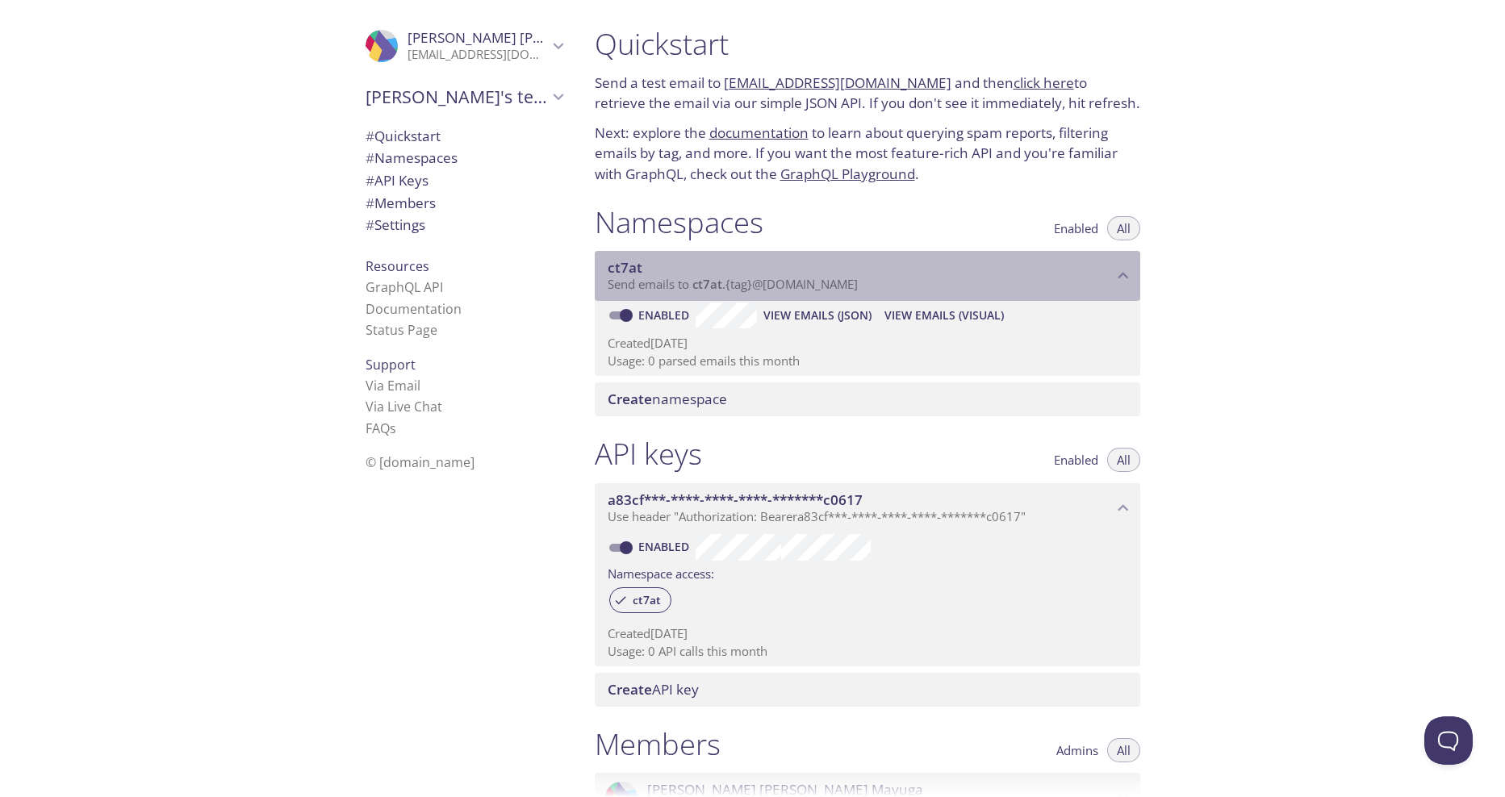
drag, startPoint x: 630, startPoint y: 271, endPoint x: 887, endPoint y: 279, distance: 256.7
click at [887, 279] on div "ct7at Send emails to ct7at . {tag} @inbox.testmail.app" at bounding box center [859, 276] width 505 height 34
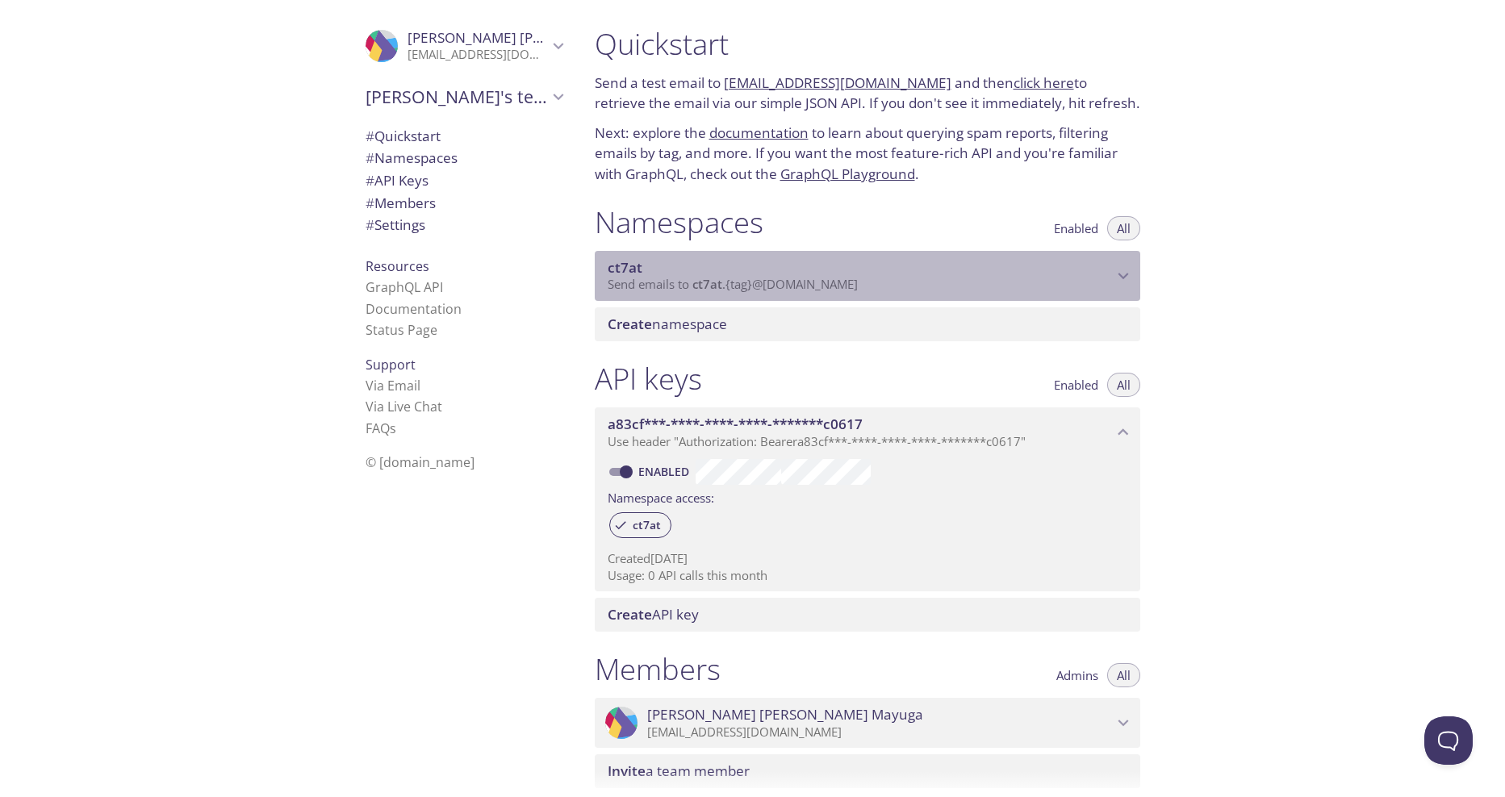
click at [890, 281] on p "Send emails to ct7at . {tag} @inbox.testmail.app" at bounding box center [859, 285] width 505 height 16
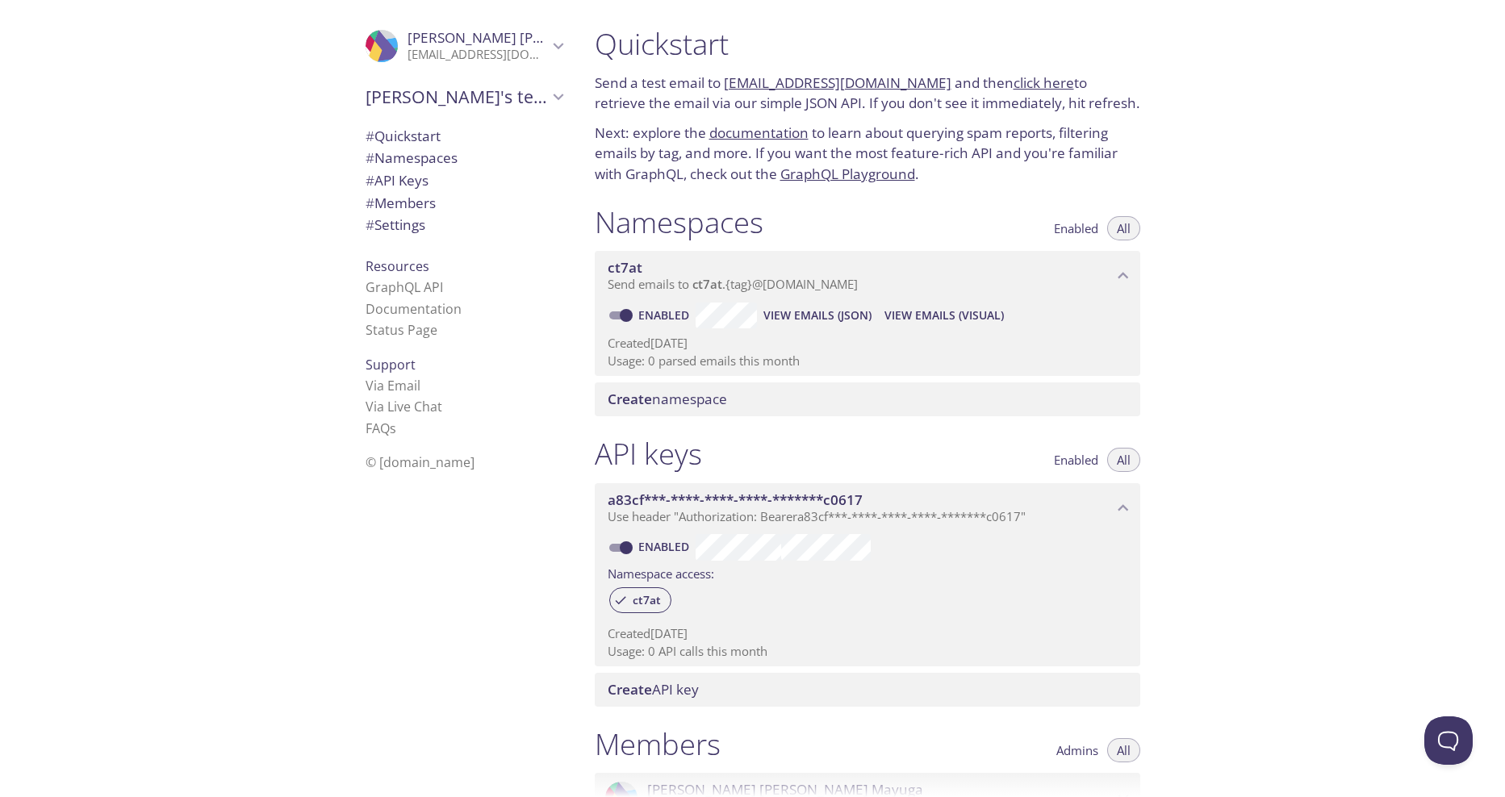
click at [414, 228] on span "# Settings" at bounding box center [395, 224] width 60 height 19
click at [839, 90] on link "ct7at.test@inbox.testmail.app" at bounding box center [838, 82] width 228 height 19
click at [842, 82] on link "ct7at.test@inbox.testmail.app" at bounding box center [838, 82] width 228 height 19
